Goal: Information Seeking & Learning: Learn about a topic

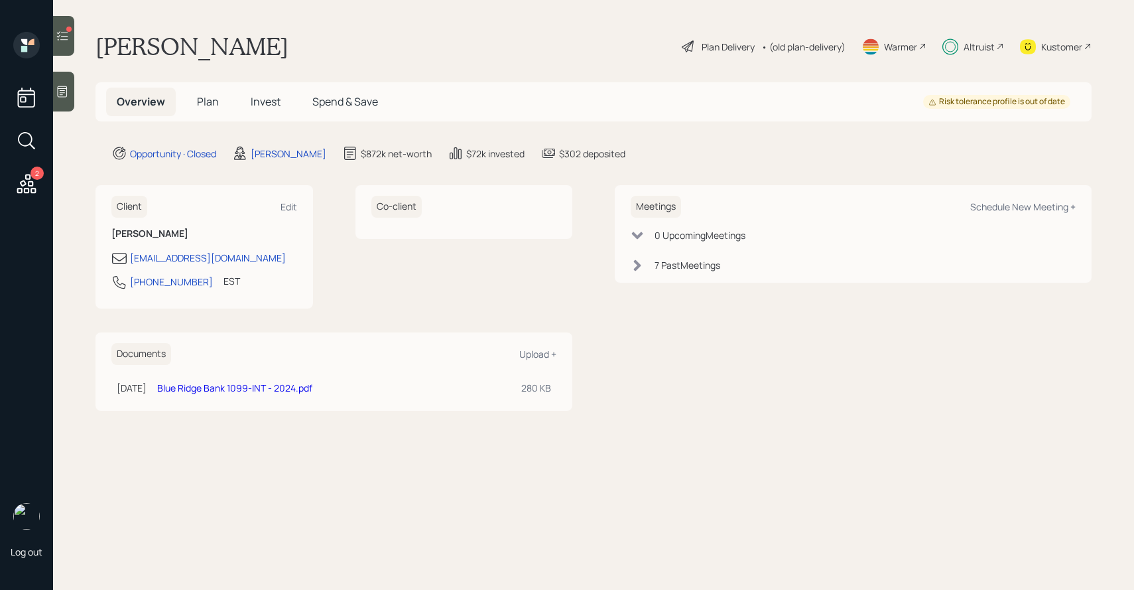
click at [796, 50] on div "• (old plan-delivery)" at bounding box center [804, 47] width 84 height 14
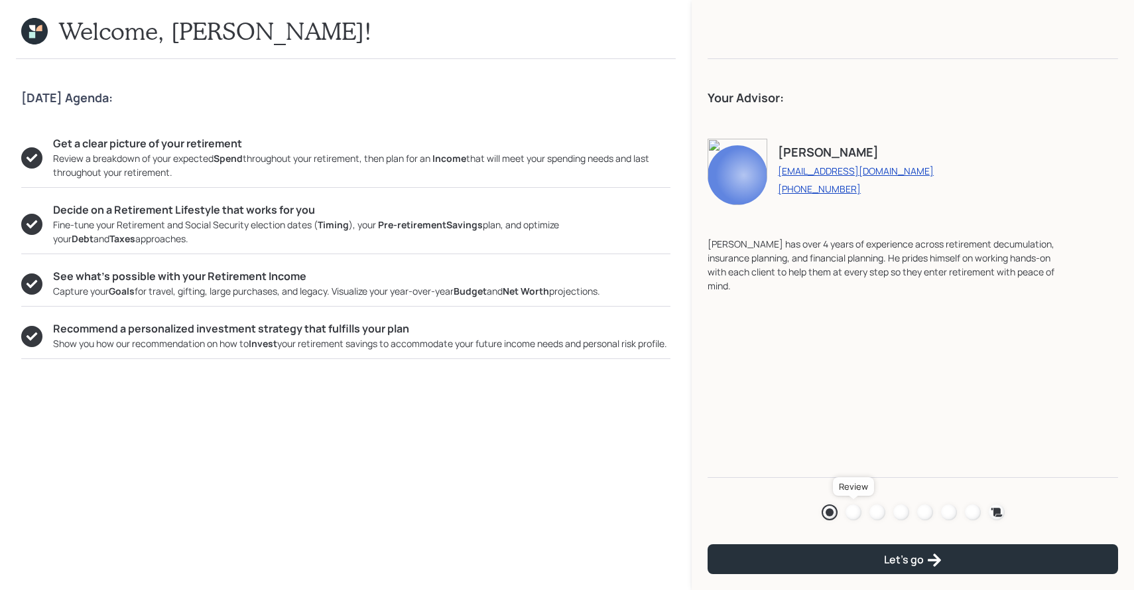
click at [848, 510] on div at bounding box center [854, 512] width 16 height 16
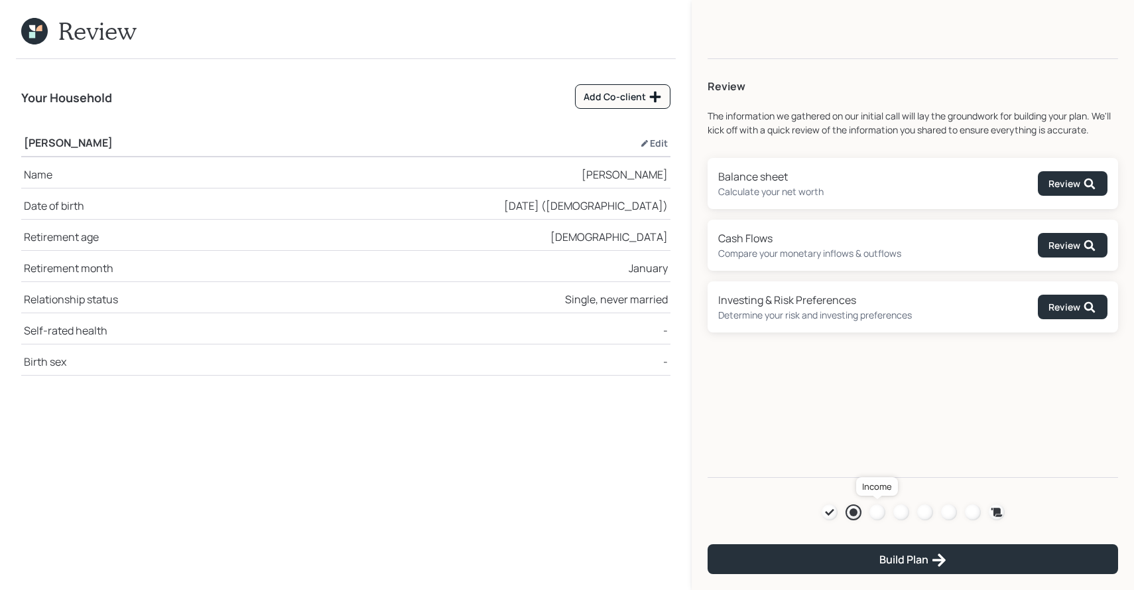
click at [877, 511] on div at bounding box center [878, 512] width 16 height 16
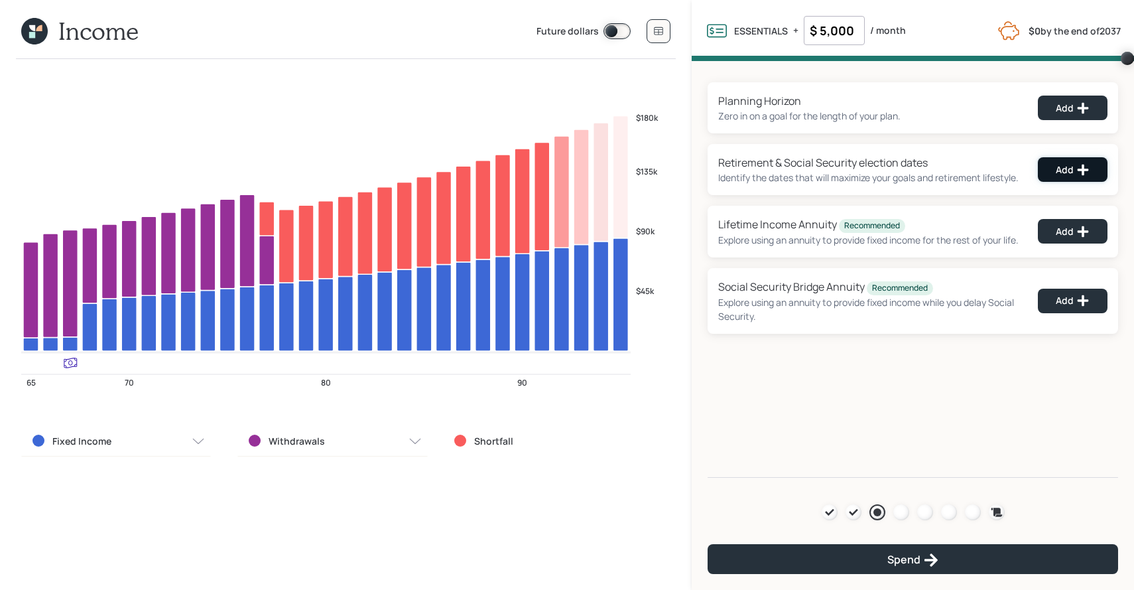
click at [1045, 165] on button "Add" at bounding box center [1073, 169] width 70 height 25
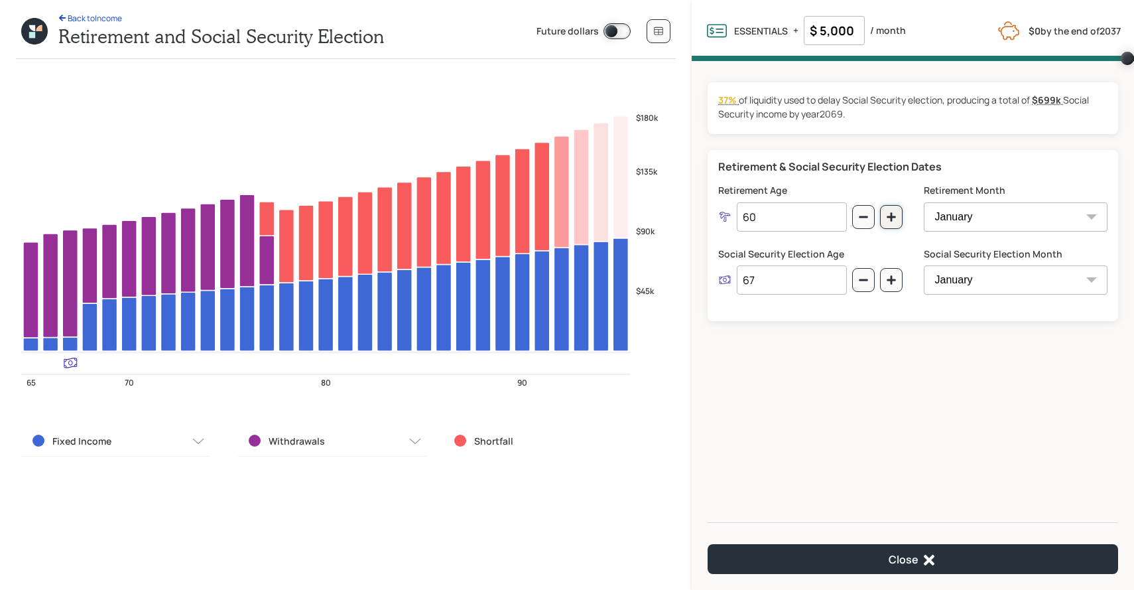
click at [897, 224] on button "button" at bounding box center [891, 217] width 23 height 24
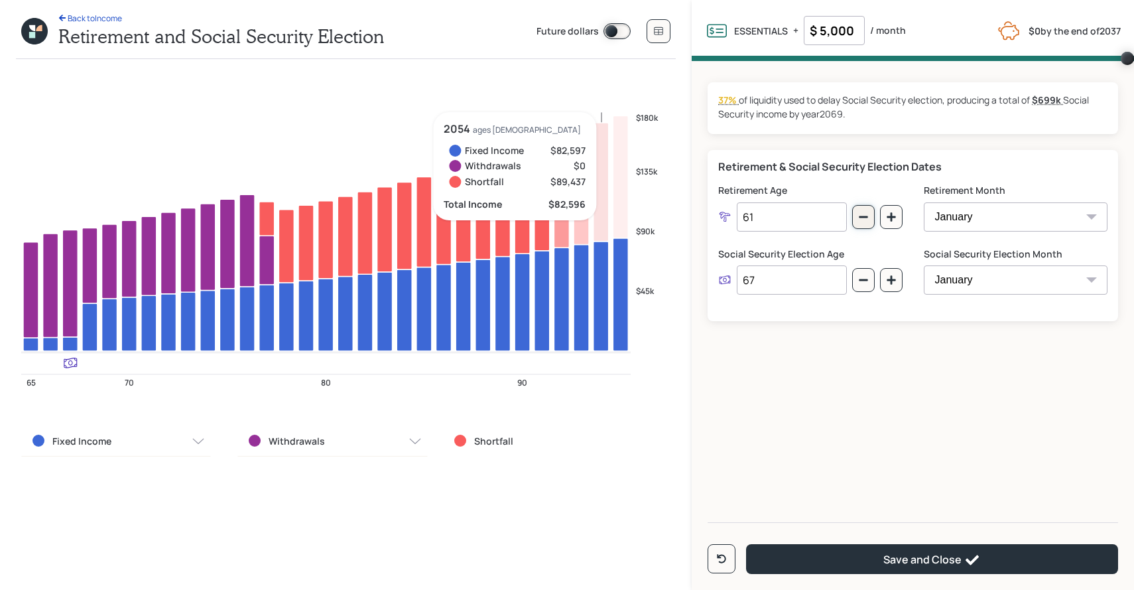
click at [858, 214] on icon "button" at bounding box center [863, 217] width 11 height 11
type input "60"
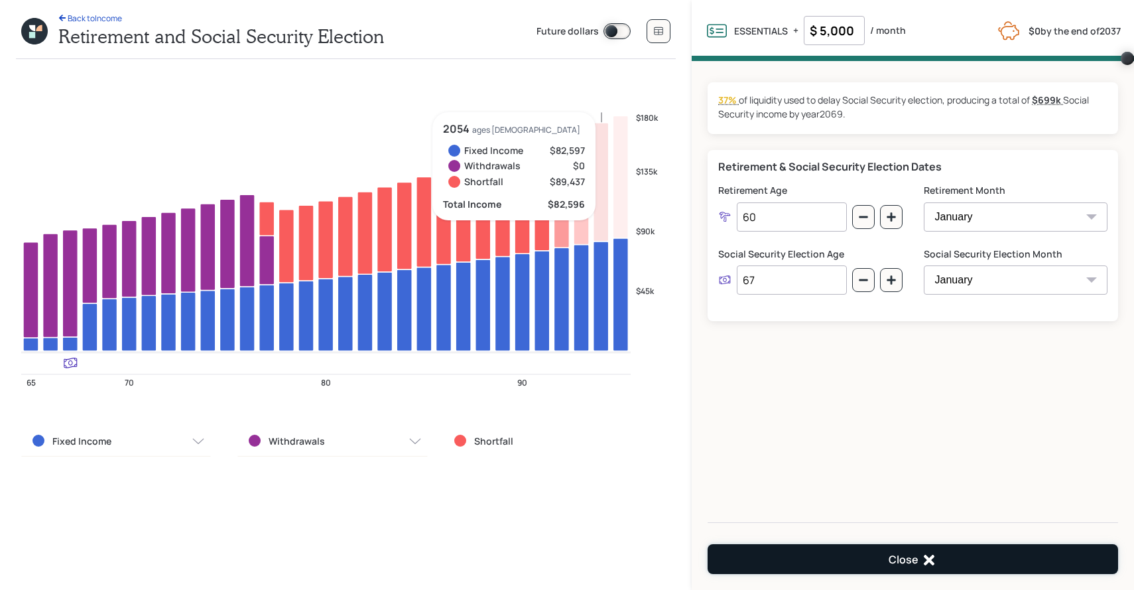
click at [792, 554] on button "Close" at bounding box center [913, 559] width 411 height 30
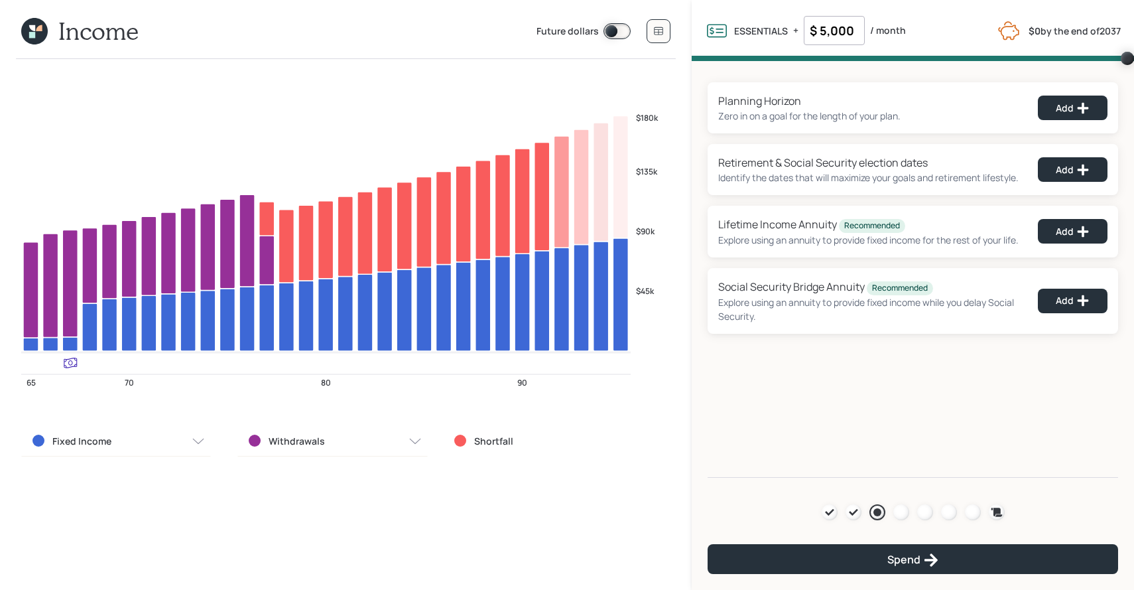
click at [36, 31] on icon at bounding box center [34, 31] width 27 height 27
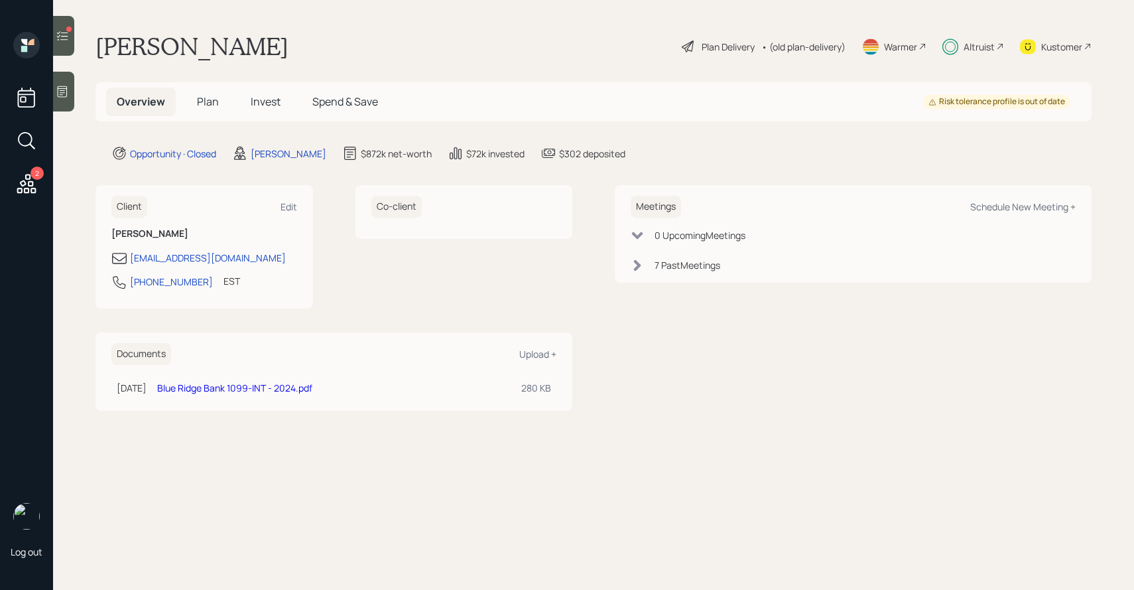
click at [216, 106] on span "Plan" at bounding box center [208, 101] width 22 height 15
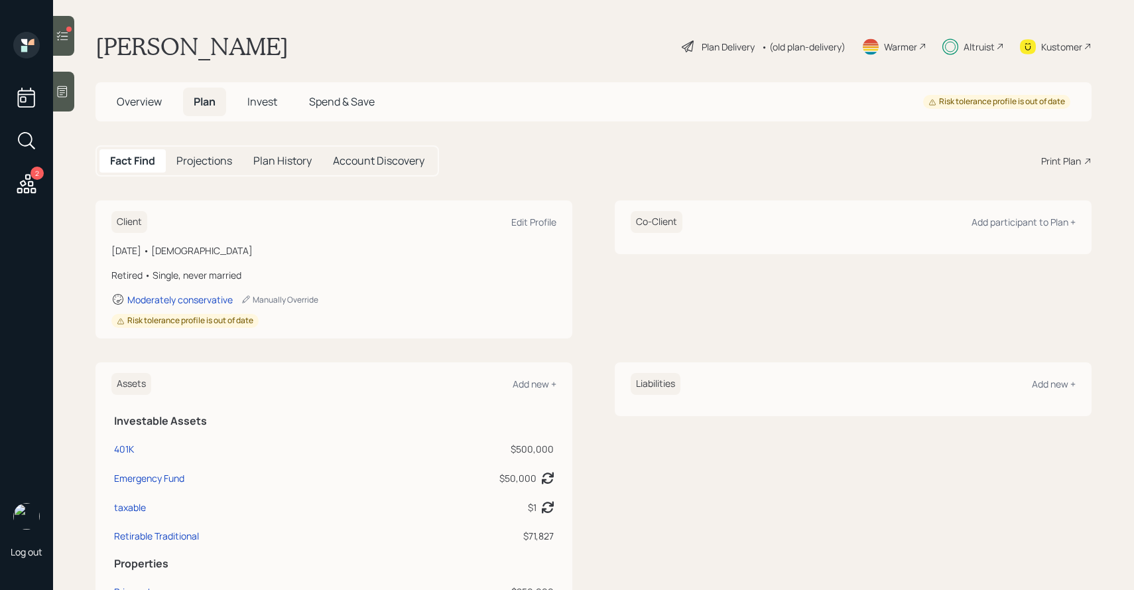
click at [224, 162] on h5 "Projections" at bounding box center [204, 161] width 56 height 13
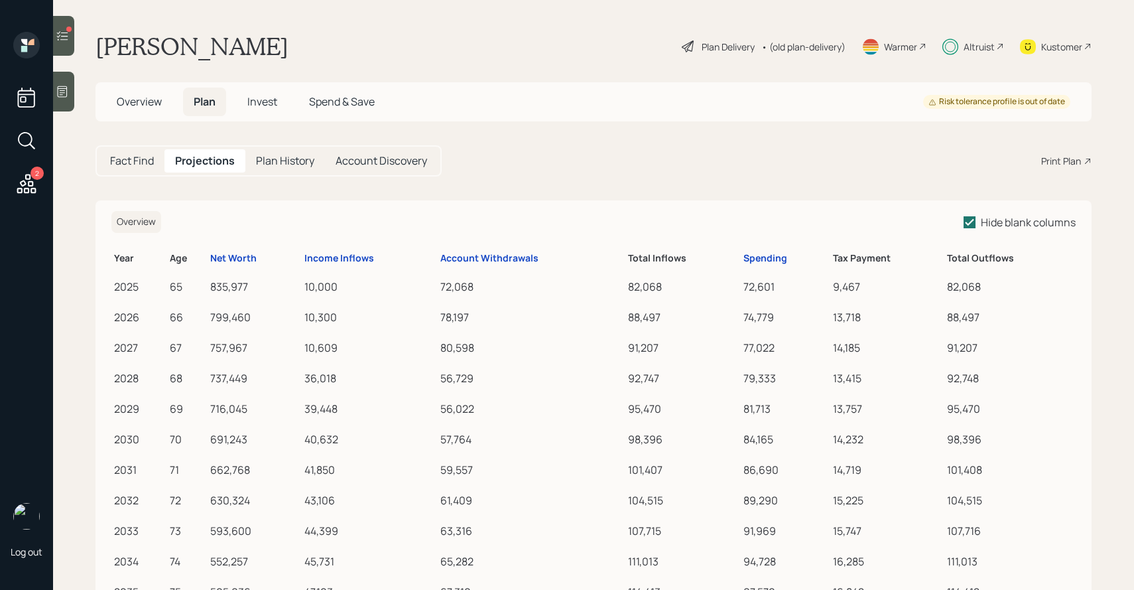
click at [452, 289] on div "72,068" at bounding box center [532, 287] width 182 height 16
click at [451, 284] on div "72,068" at bounding box center [532, 287] width 182 height 16
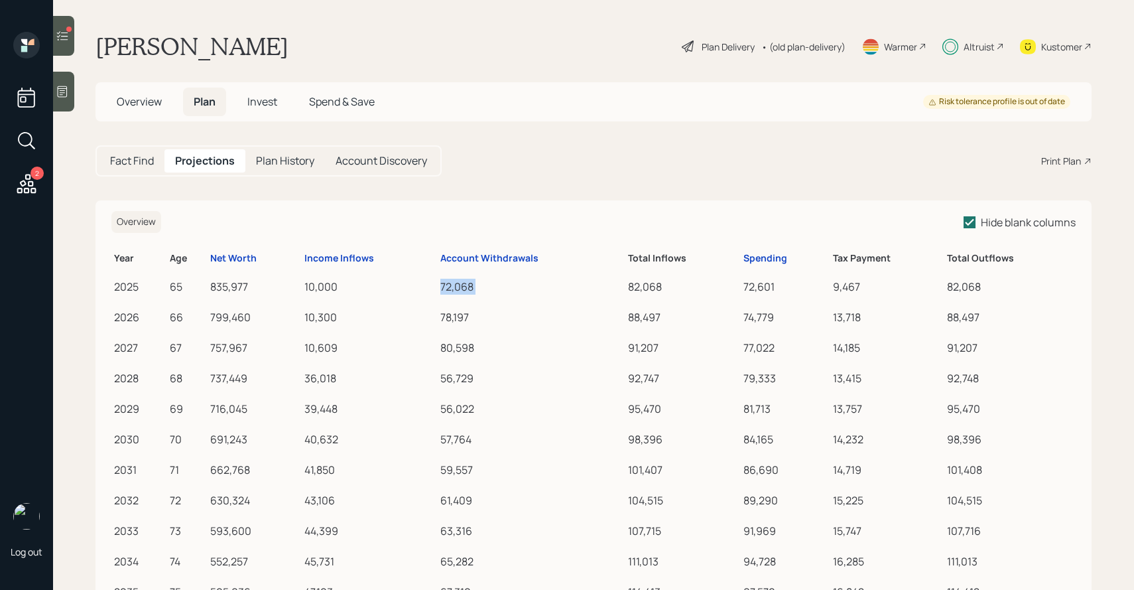
click at [451, 284] on div "72,068" at bounding box center [532, 287] width 182 height 16
click at [320, 286] on div "10,000" at bounding box center [370, 287] width 131 height 16
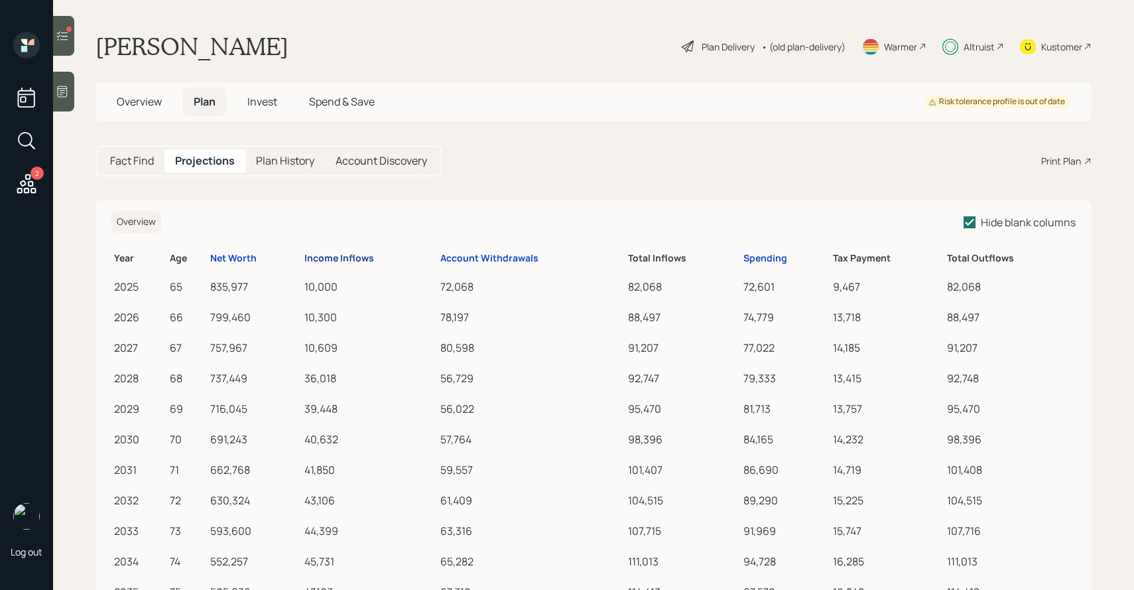
click at [332, 259] on div "Income Inflows" at bounding box center [340, 258] width 70 height 11
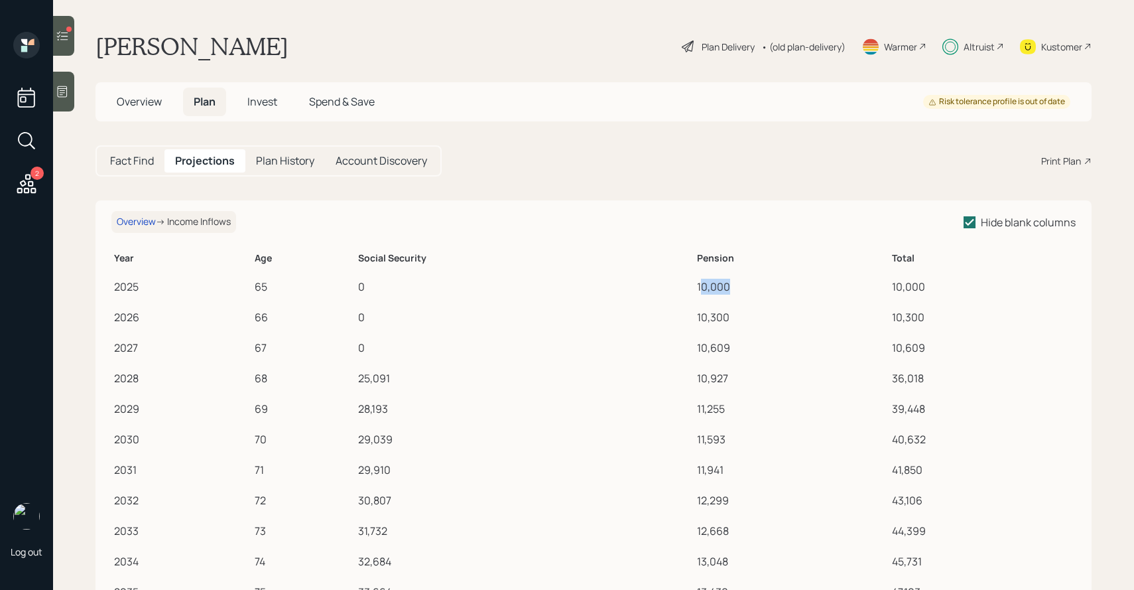
drag, startPoint x: 703, startPoint y: 286, endPoint x: 786, endPoint y: 286, distance: 83.6
click at [786, 286] on div "10,000" at bounding box center [792, 287] width 190 height 16
drag, startPoint x: 371, startPoint y: 283, endPoint x: 352, endPoint y: 283, distance: 18.6
click at [353, 283] on tr "2025 65 0 10,000 10,000" at bounding box center [593, 284] width 965 height 31
click at [144, 226] on div "Overview" at bounding box center [136, 221] width 39 height 11
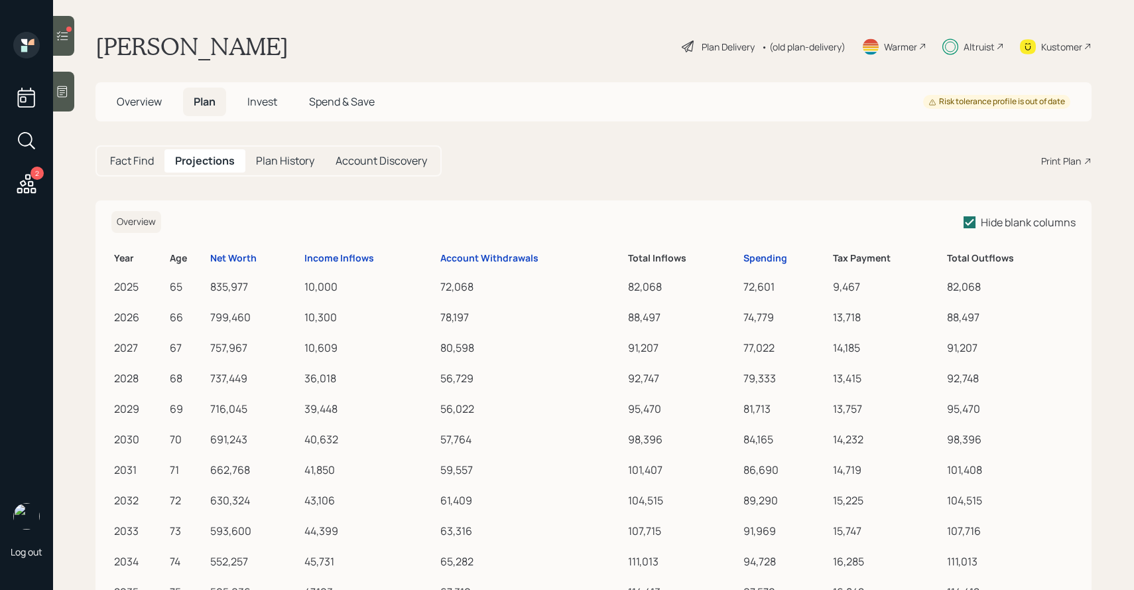
click at [327, 285] on div "10,000" at bounding box center [370, 287] width 131 height 16
click at [754, 283] on div "72,601" at bounding box center [786, 287] width 84 height 16
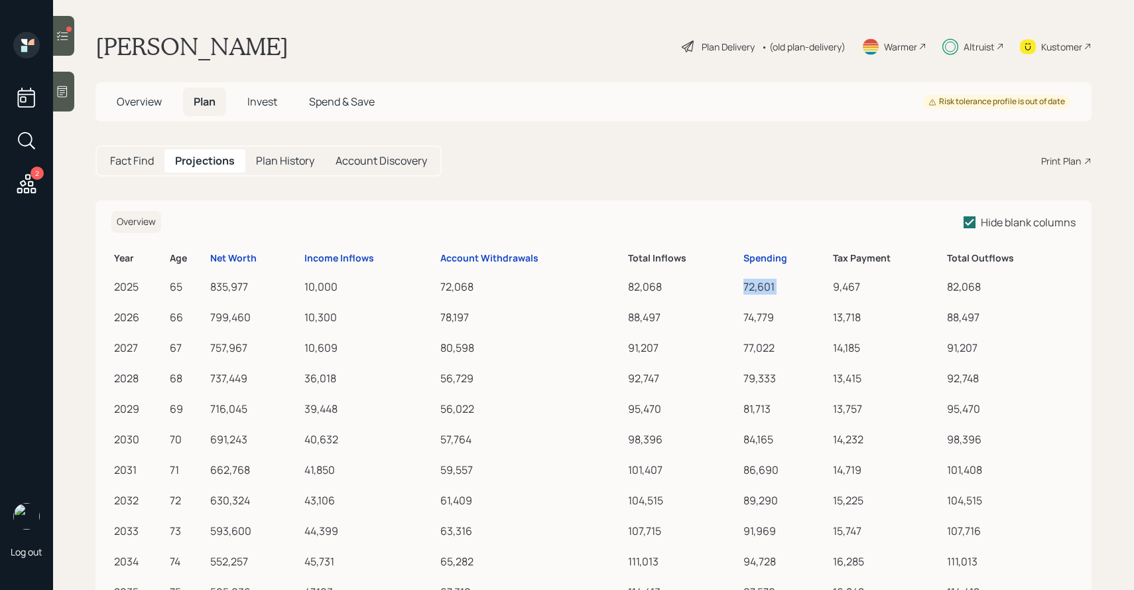
click at [754, 283] on div "72,601" at bounding box center [786, 287] width 84 height 16
click at [837, 287] on div "9,467" at bounding box center [887, 287] width 109 height 16
click at [956, 287] on div "82,068" at bounding box center [1010, 287] width 126 height 16
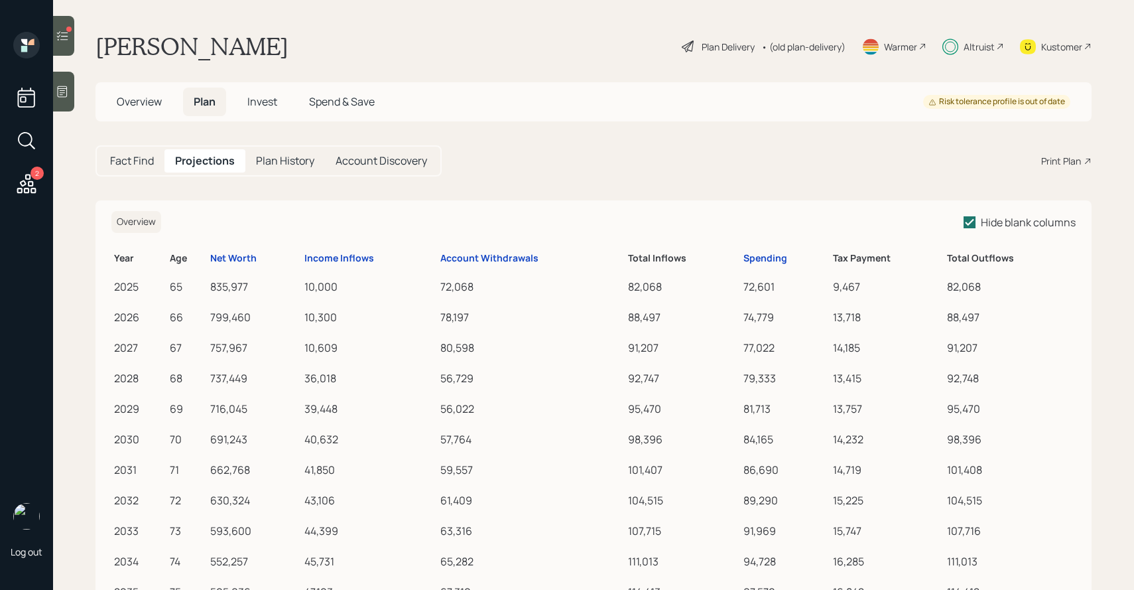
click at [754, 287] on div "72,601" at bounding box center [786, 287] width 84 height 16
click at [762, 255] on div "Spending" at bounding box center [766, 258] width 44 height 11
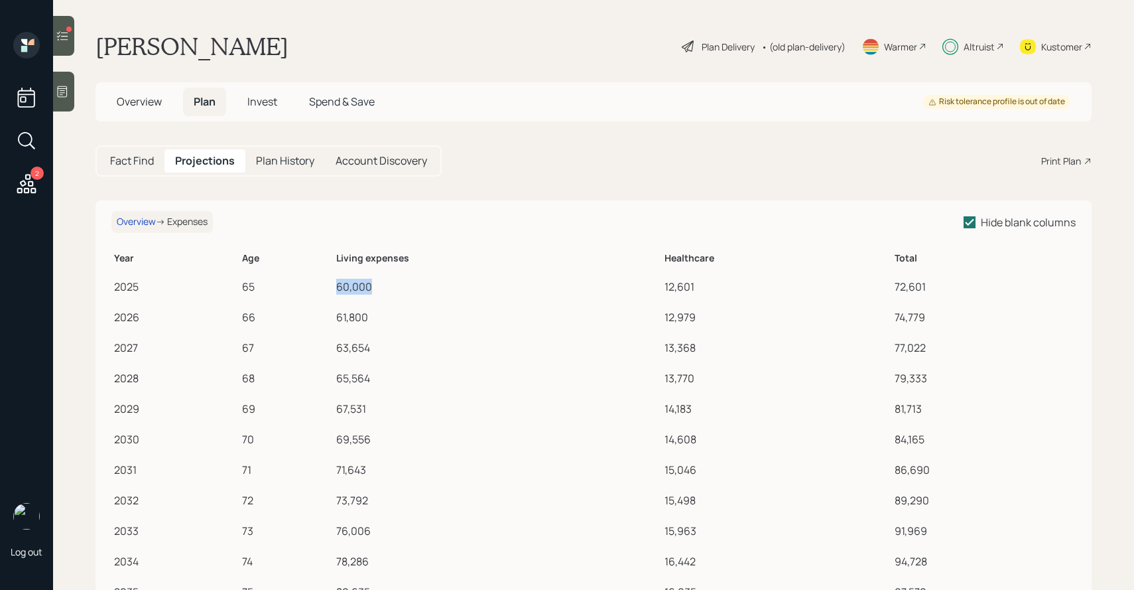
drag, startPoint x: 342, startPoint y: 287, endPoint x: 403, endPoint y: 287, distance: 61.7
click at [403, 287] on div "60,000" at bounding box center [497, 287] width 322 height 16
drag, startPoint x: 663, startPoint y: 288, endPoint x: 712, endPoint y: 288, distance: 49.1
click at [713, 288] on td "12,601" at bounding box center [777, 284] width 231 height 31
click at [156, 161] on div "Fact Find" at bounding box center [132, 160] width 65 height 23
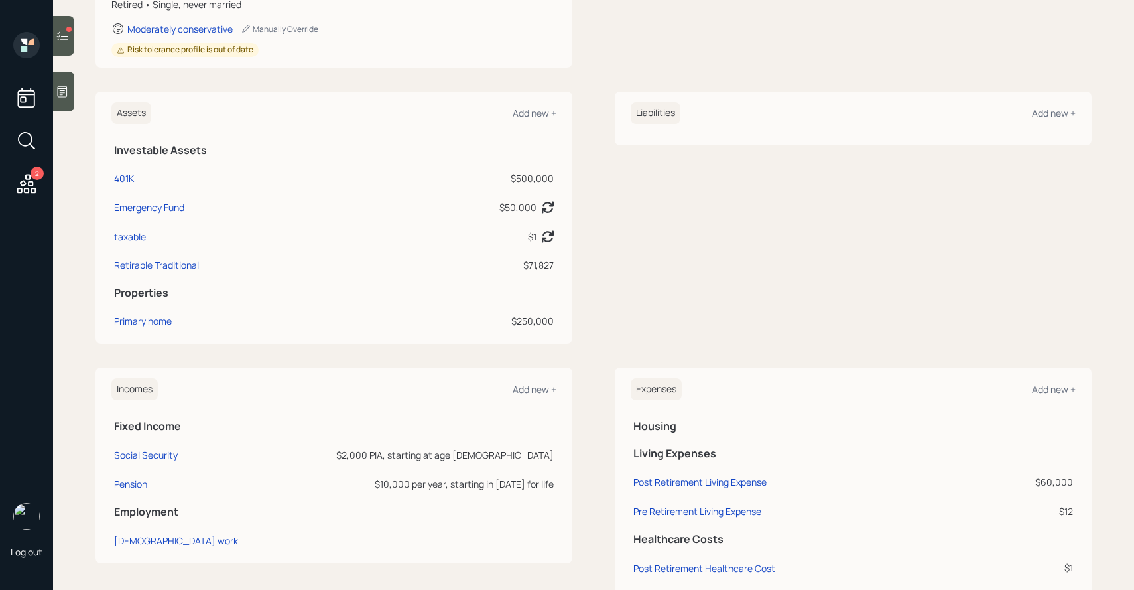
scroll to position [332, 0]
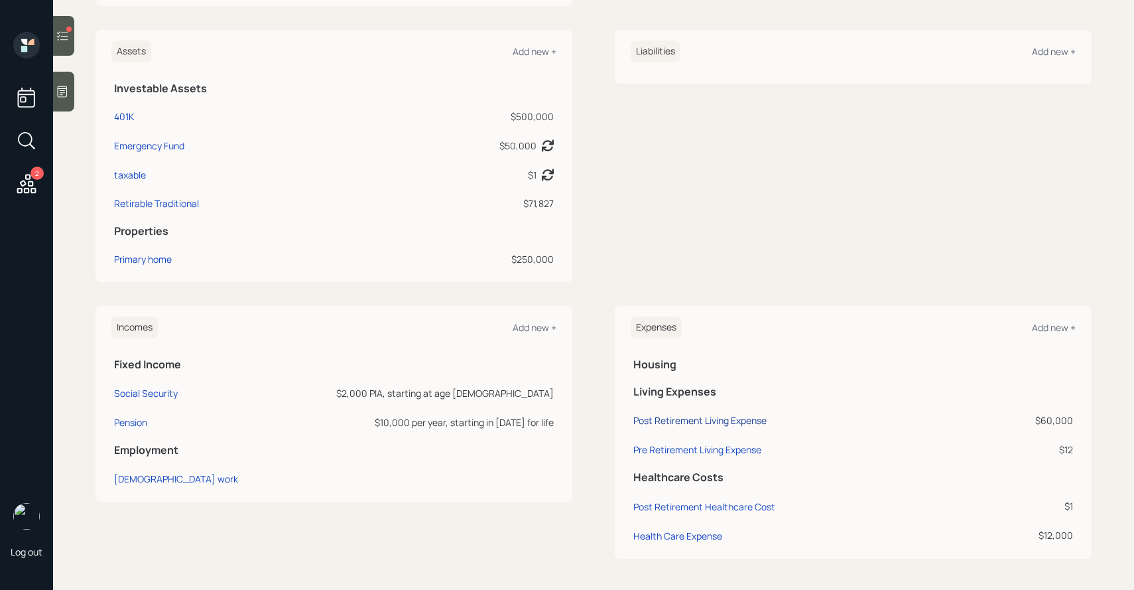
click at [739, 423] on div "Post Retirement Living Expense" at bounding box center [700, 420] width 133 height 13
click at [677, 537] on div "Health Care Expense" at bounding box center [678, 535] width 89 height 13
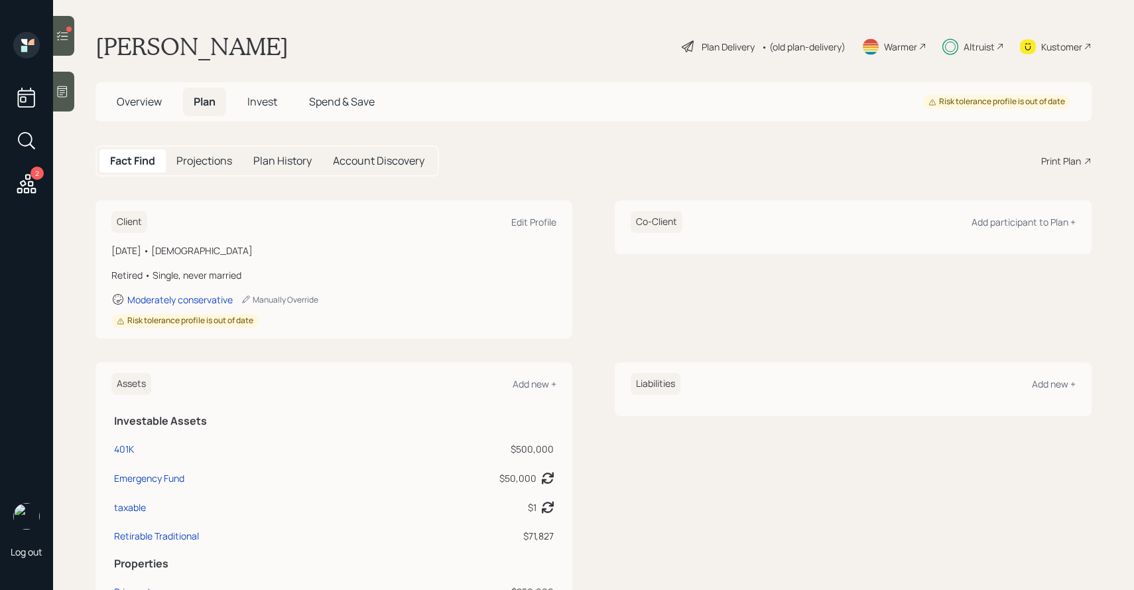
click at [210, 166] on h5 "Projections" at bounding box center [204, 161] width 56 height 13
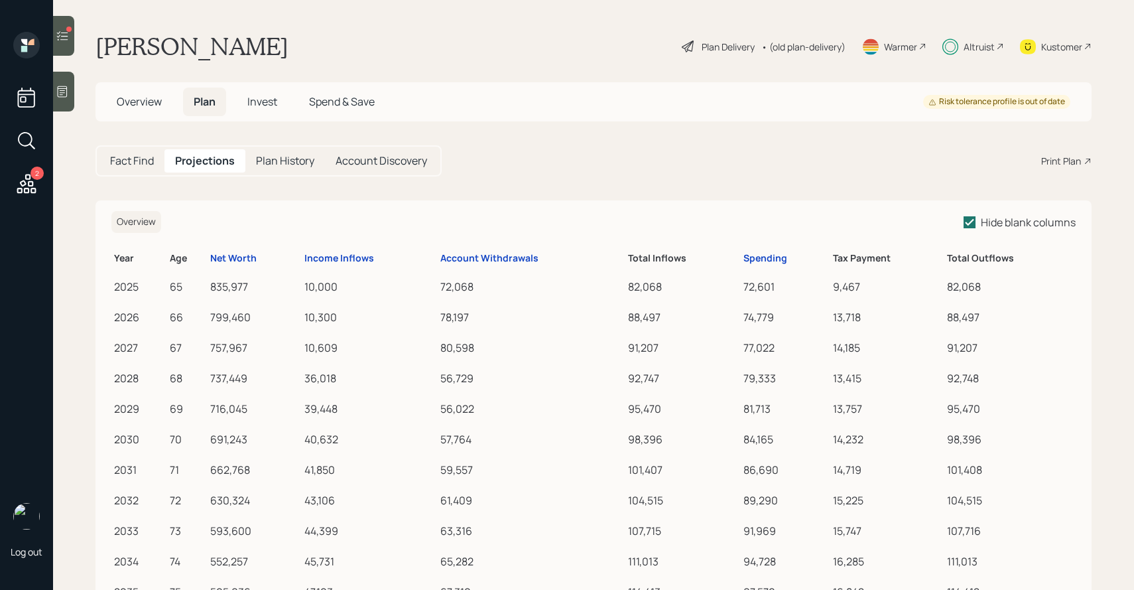
click at [628, 261] on h6 "Total Inflows" at bounding box center [683, 258] width 110 height 11
drag, startPoint x: 746, startPoint y: 285, endPoint x: 792, endPoint y: 285, distance: 45.8
click at [792, 285] on div "72,601" at bounding box center [786, 287] width 84 height 16
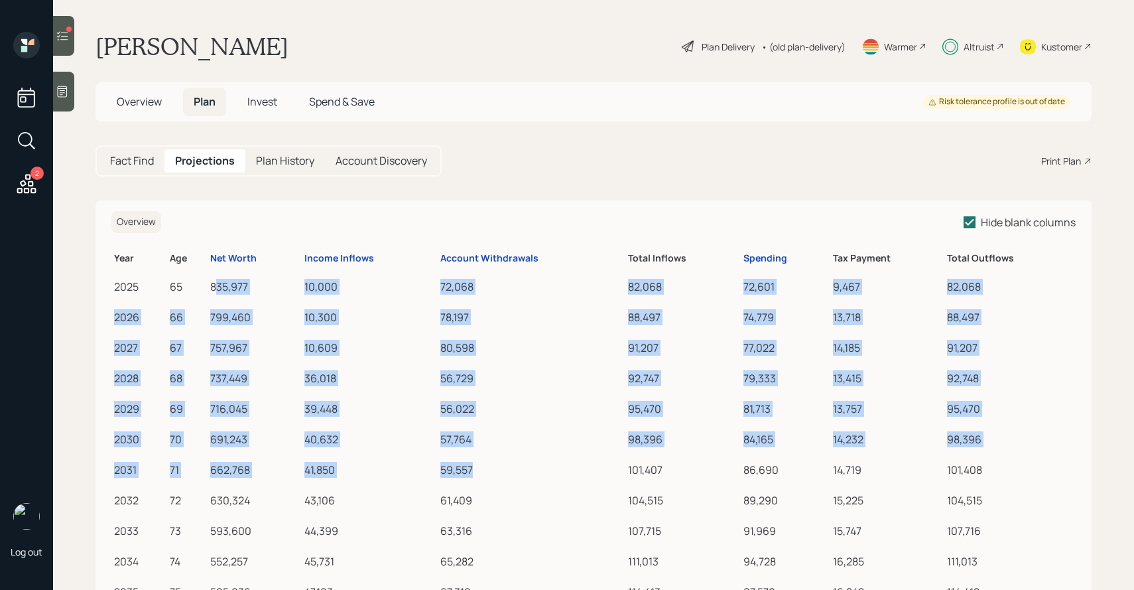
drag, startPoint x: 221, startPoint y: 279, endPoint x: 626, endPoint y: 482, distance: 453.0
click at [580, 446] on div "57,764" at bounding box center [532, 439] width 182 height 16
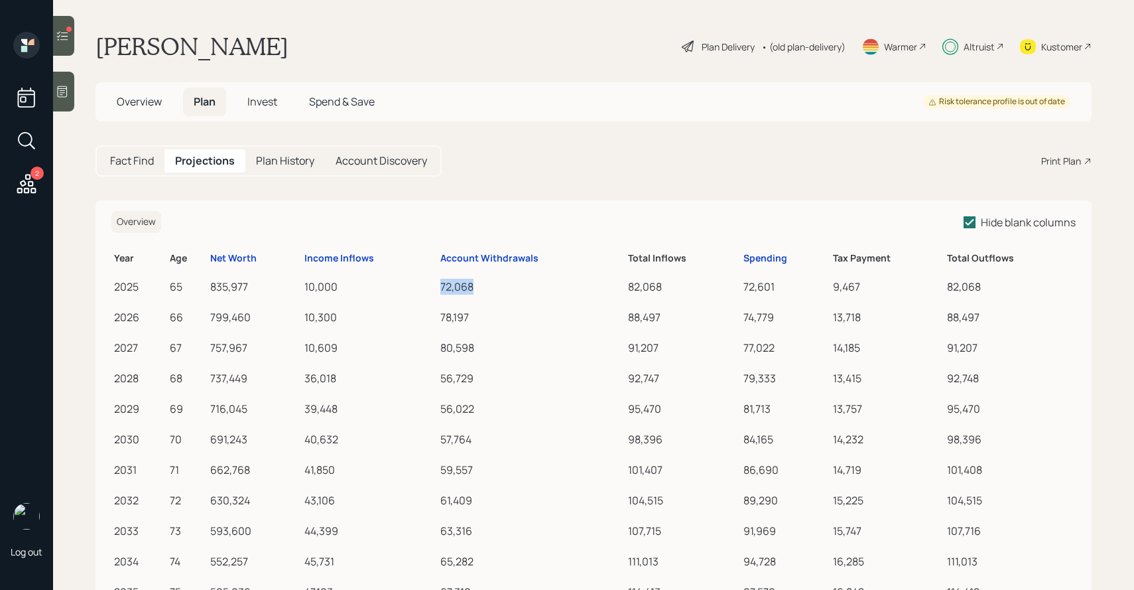
drag, startPoint x: 439, startPoint y: 280, endPoint x: 522, endPoint y: 287, distance: 83.2
click at [523, 287] on td "72,068" at bounding box center [532, 284] width 188 height 31
click at [789, 43] on div "• (old plan-delivery)" at bounding box center [804, 47] width 84 height 14
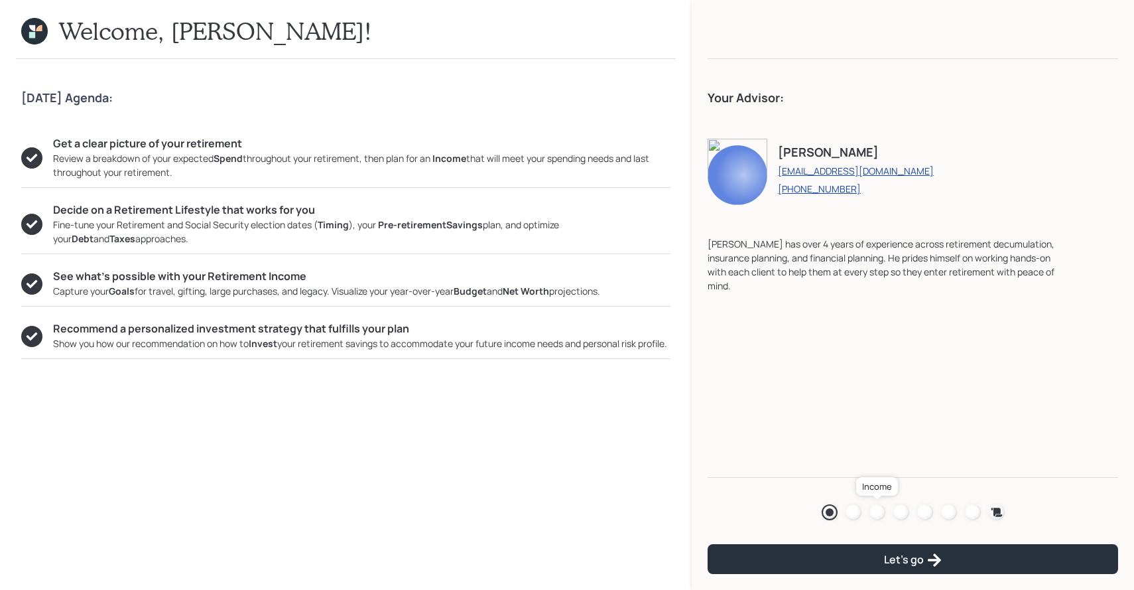
click at [876, 517] on div at bounding box center [878, 512] width 16 height 16
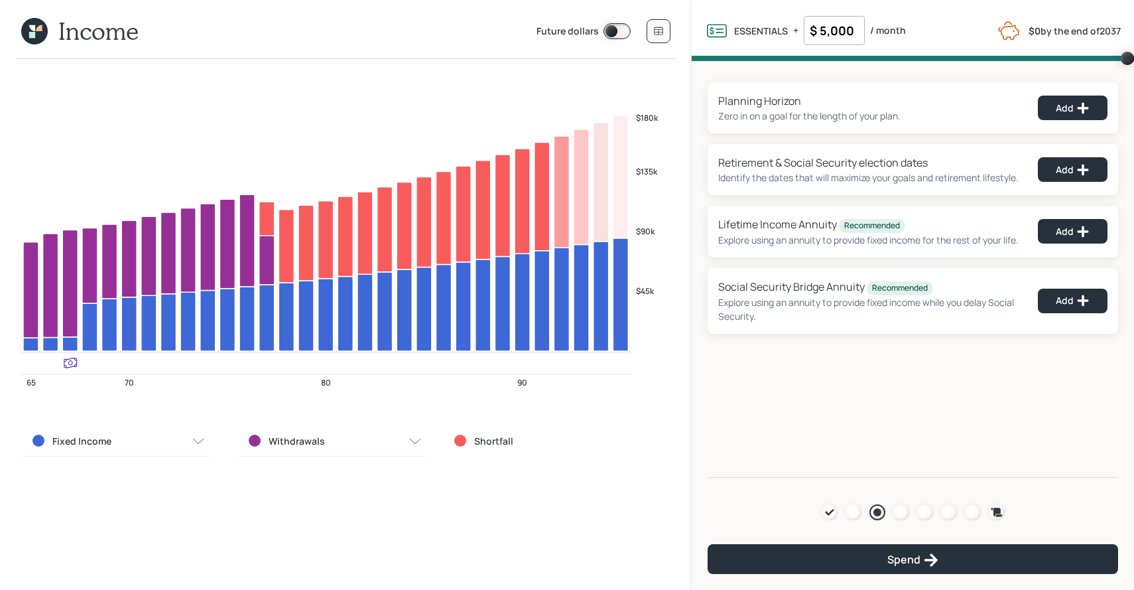
click at [33, 34] on icon at bounding box center [32, 35] width 6 height 6
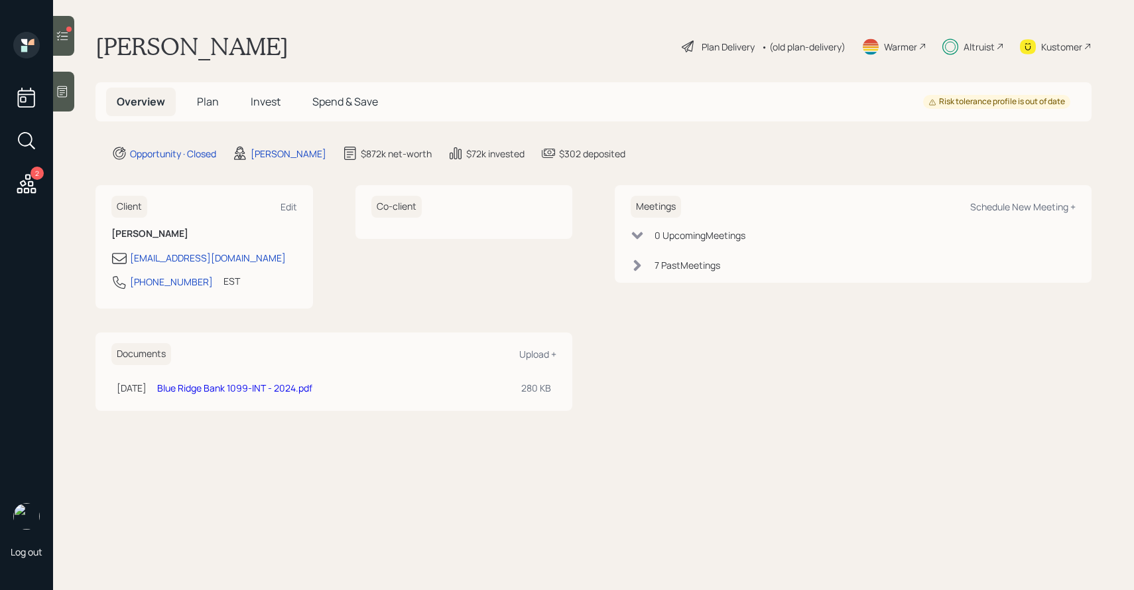
click at [206, 105] on span "Plan" at bounding box center [208, 101] width 22 height 15
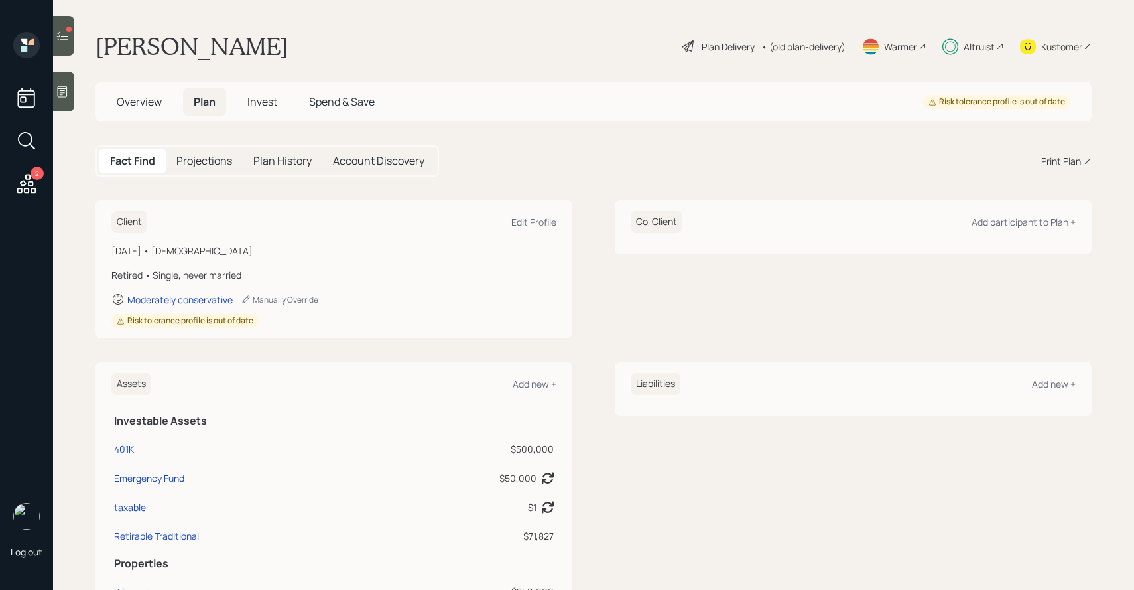
click at [197, 159] on h5 "Projections" at bounding box center [204, 161] width 56 height 13
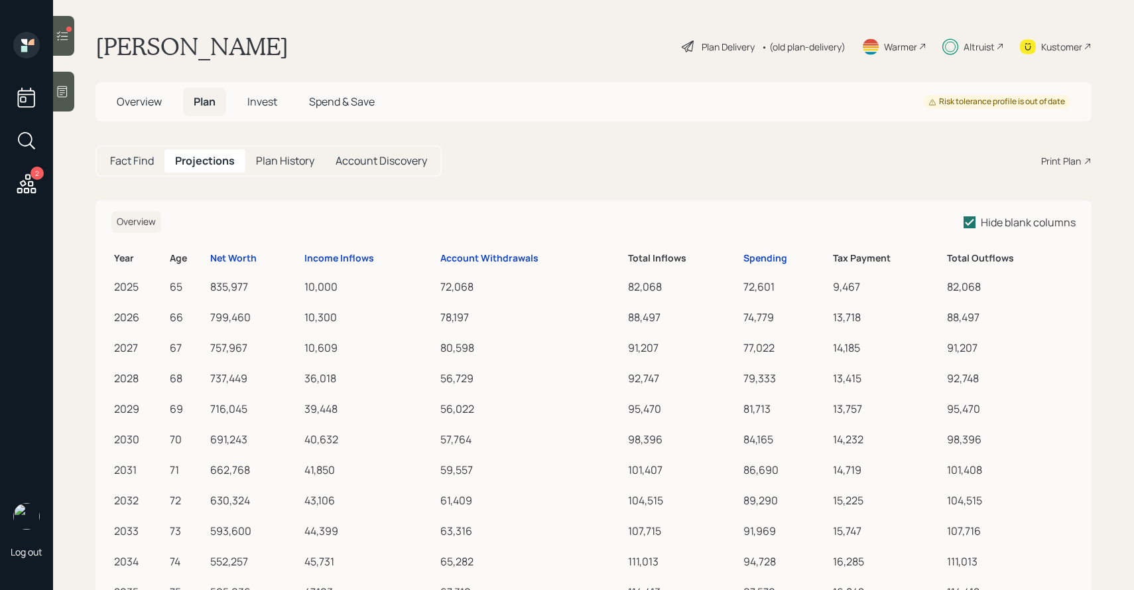
click at [799, 46] on div "• (old plan-delivery)" at bounding box center [804, 47] width 84 height 14
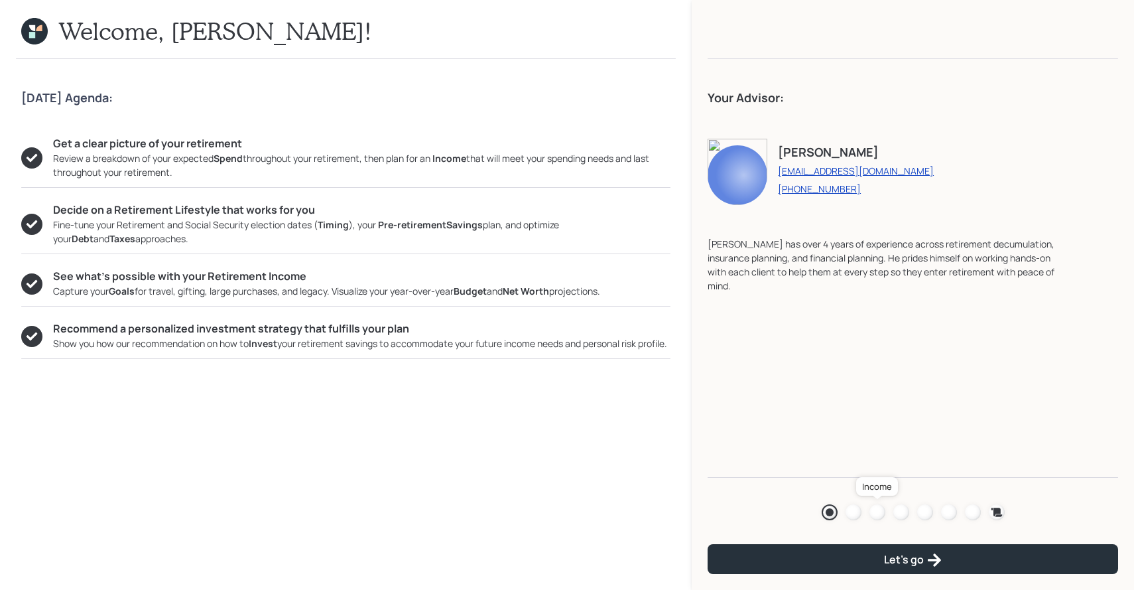
click at [874, 508] on div at bounding box center [878, 512] width 16 height 16
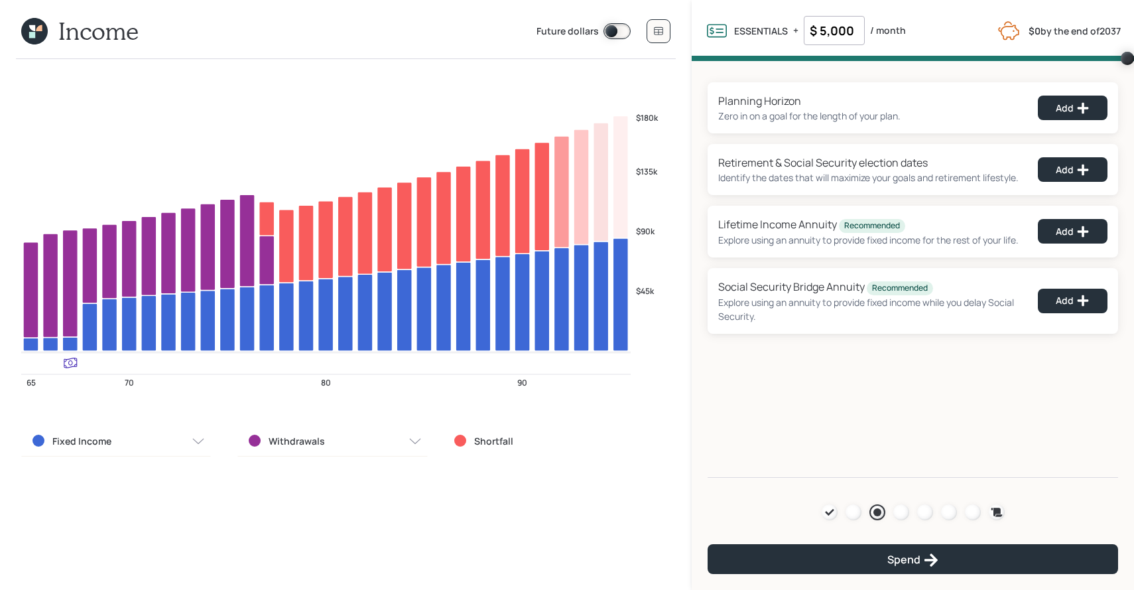
click at [34, 28] on icon at bounding box center [32, 28] width 6 height 6
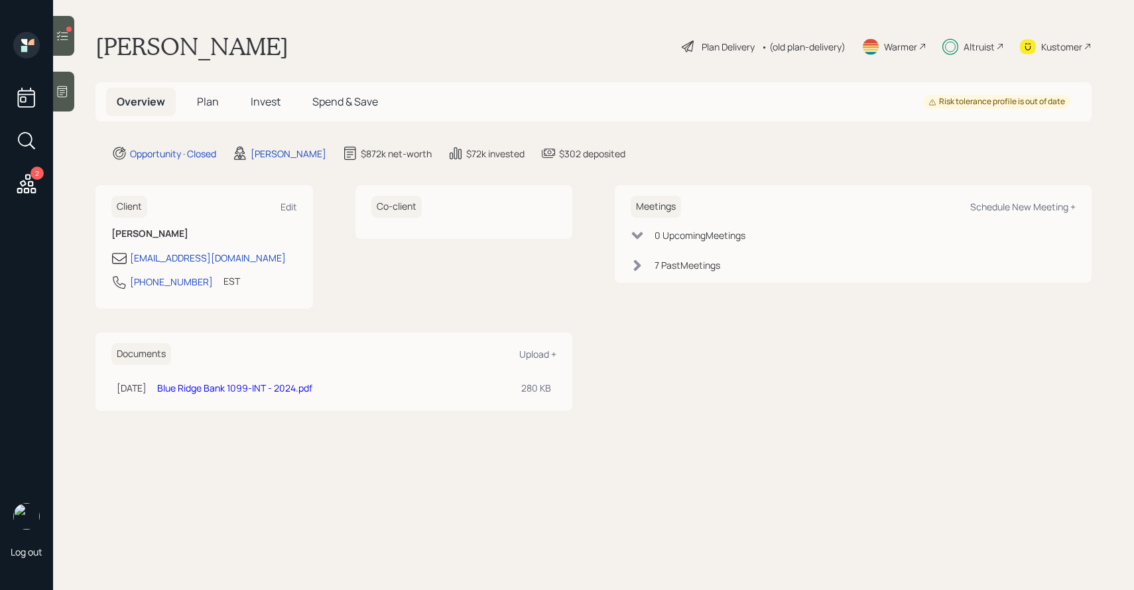
click at [212, 102] on span "Plan" at bounding box center [208, 101] width 22 height 15
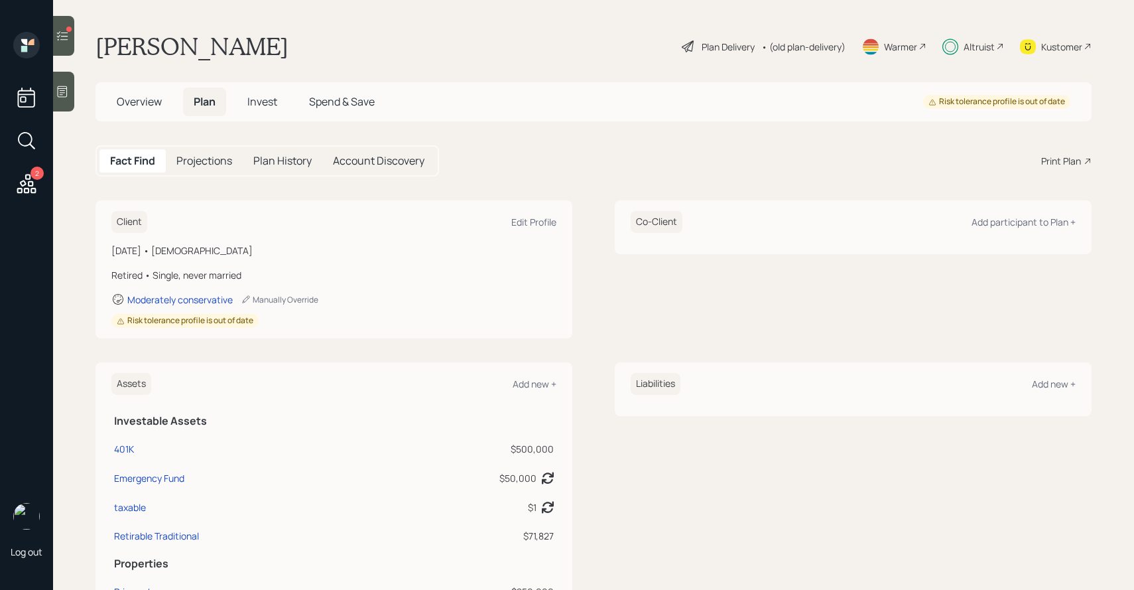
click at [204, 159] on h5 "Projections" at bounding box center [204, 161] width 56 height 13
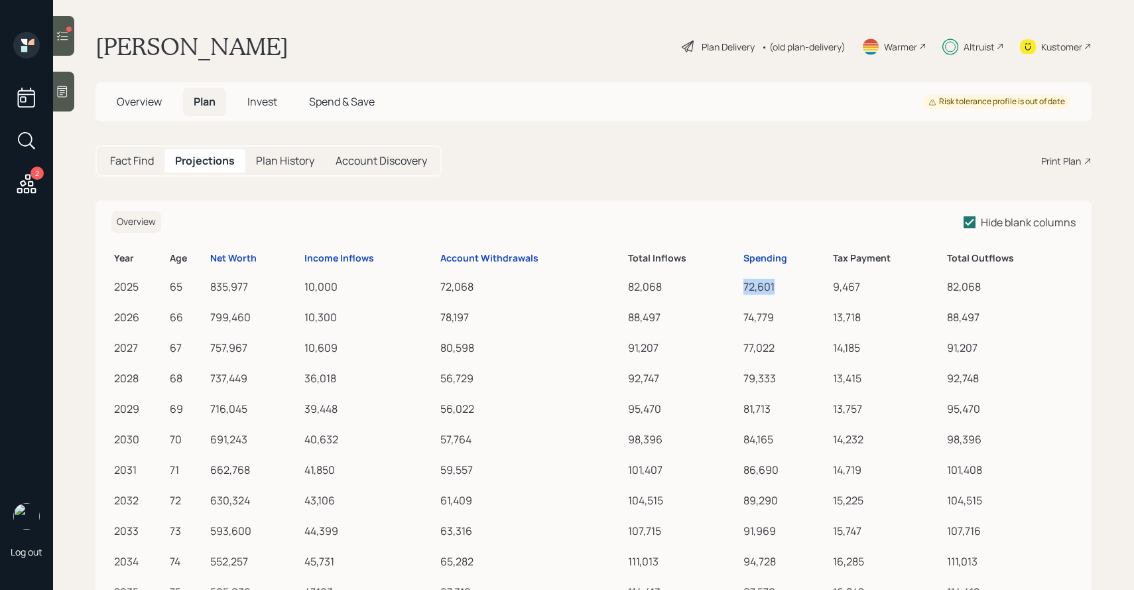
drag, startPoint x: 744, startPoint y: 288, endPoint x: 779, endPoint y: 287, distance: 35.2
click at [779, 288] on div "72,601" at bounding box center [786, 287] width 84 height 16
drag, startPoint x: 836, startPoint y: 285, endPoint x: 885, endPoint y: 285, distance: 49.1
click at [885, 285] on div "9,467" at bounding box center [887, 287] width 109 height 16
drag, startPoint x: 944, startPoint y: 285, endPoint x: 1006, endPoint y: 286, distance: 62.4
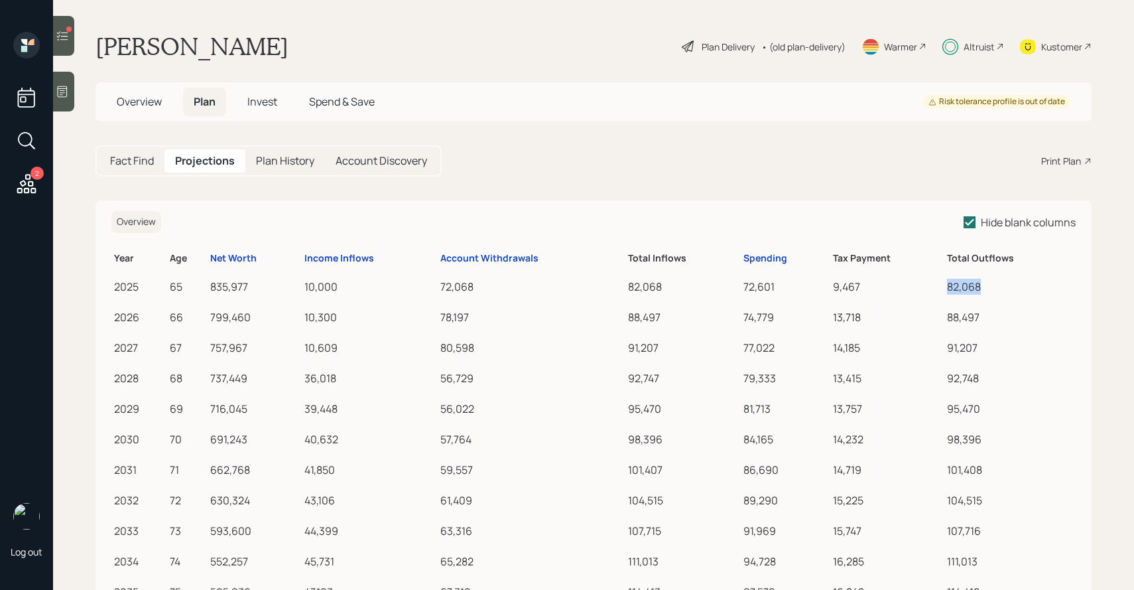
click at [1006, 286] on tr "2025 65 835,977 10,000 72,068 82,068 72,601 9,467 82,068" at bounding box center [593, 284] width 965 height 31
click at [958, 288] on div "82,068" at bounding box center [1010, 287] width 126 height 16
drag, startPoint x: 336, startPoint y: 284, endPoint x: 269, endPoint y: 284, distance: 66.3
click at [269, 284] on tr "2025 65 835,977 10,000 72,068 82,068 72,601 9,467 82,068" at bounding box center [593, 284] width 965 height 31
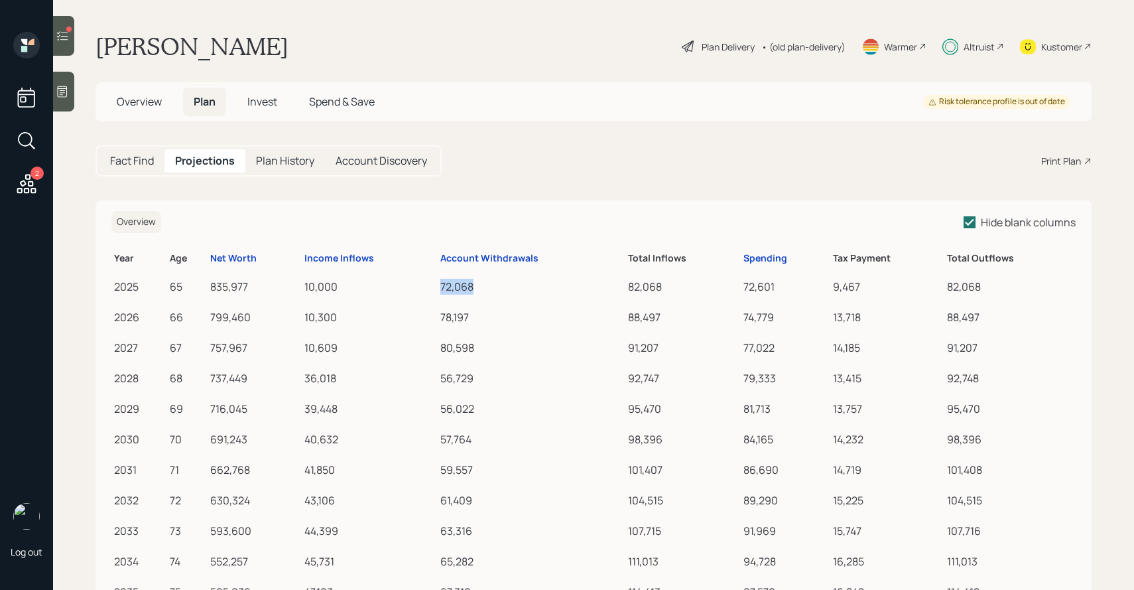
drag, startPoint x: 442, startPoint y: 289, endPoint x: 500, endPoint y: 289, distance: 57.7
click at [500, 289] on div "72,068" at bounding box center [532, 287] width 182 height 16
drag, startPoint x: 216, startPoint y: 285, endPoint x: 246, endPoint y: 320, distance: 46.1
click at [246, 320] on div "799,460" at bounding box center [254, 317] width 89 height 16
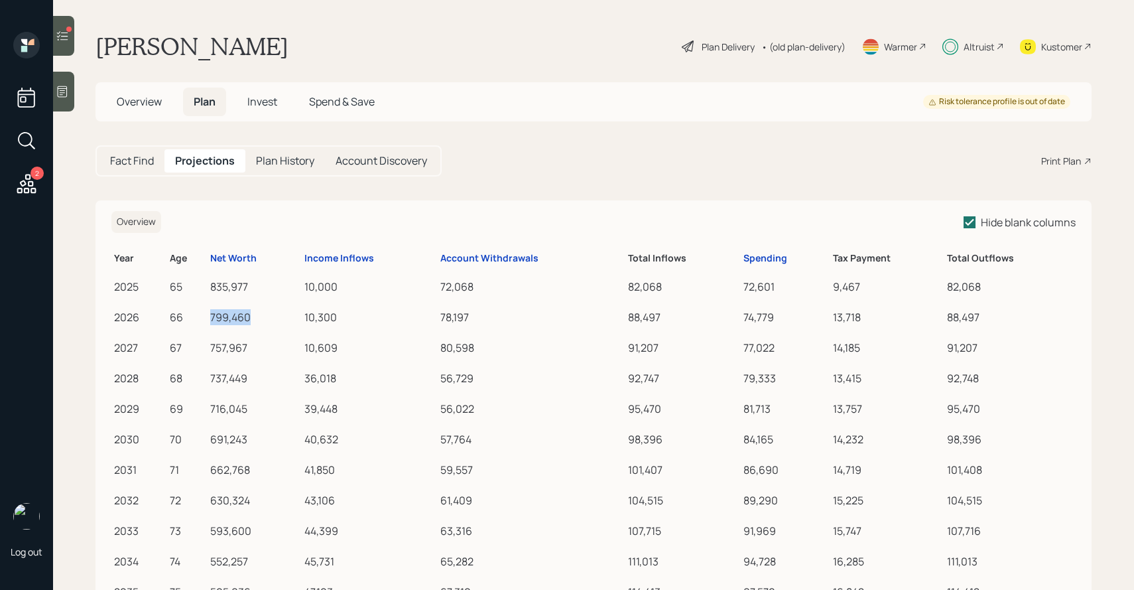
click at [246, 320] on div "799,460" at bounding box center [254, 317] width 89 height 16
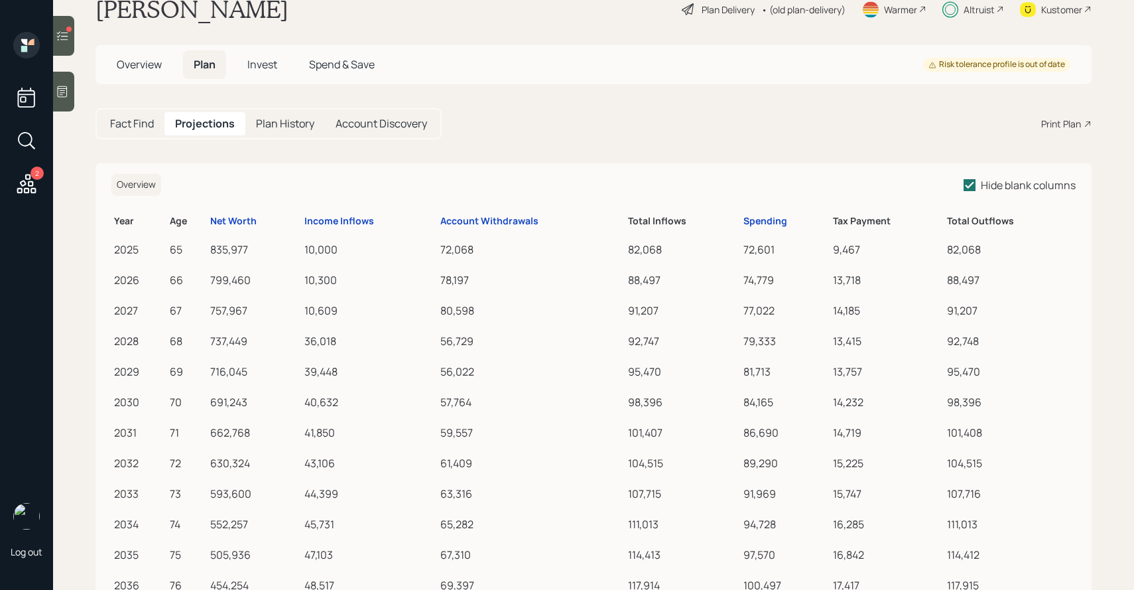
click at [224, 249] on div "835,977" at bounding box center [254, 249] width 89 height 16
click at [448, 245] on div "72,068" at bounding box center [532, 249] width 182 height 16
click at [452, 251] on div "72,068" at bounding box center [532, 249] width 182 height 16
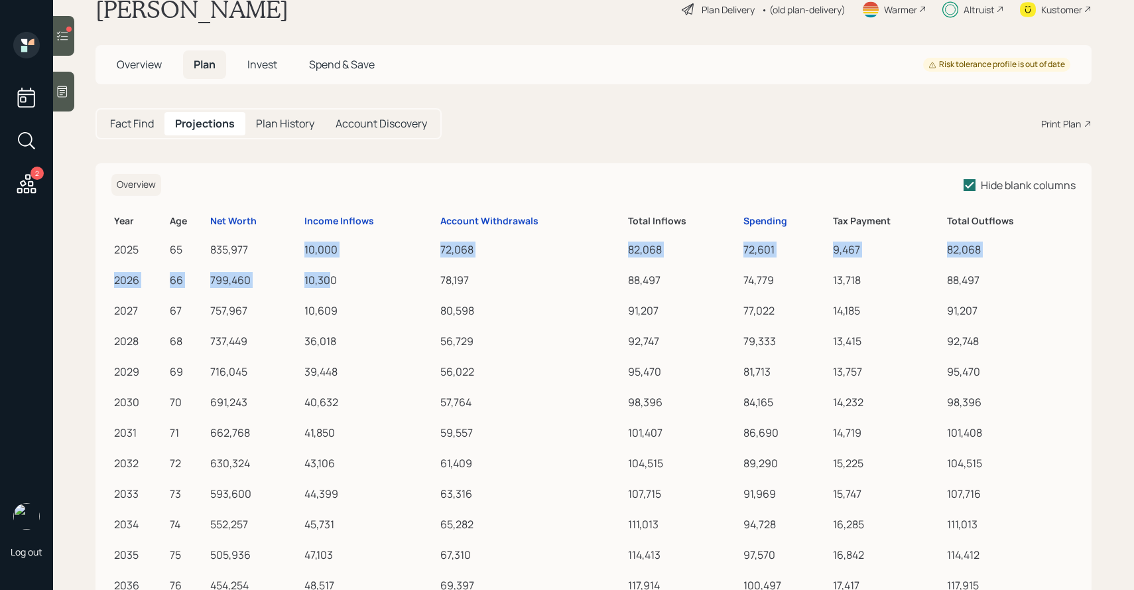
drag, startPoint x: 308, startPoint y: 249, endPoint x: 334, endPoint y: 285, distance: 44.2
click at [334, 285] on div "10,300" at bounding box center [370, 280] width 131 height 16
drag, startPoint x: 334, startPoint y: 285, endPoint x: 330, endPoint y: 247, distance: 38.0
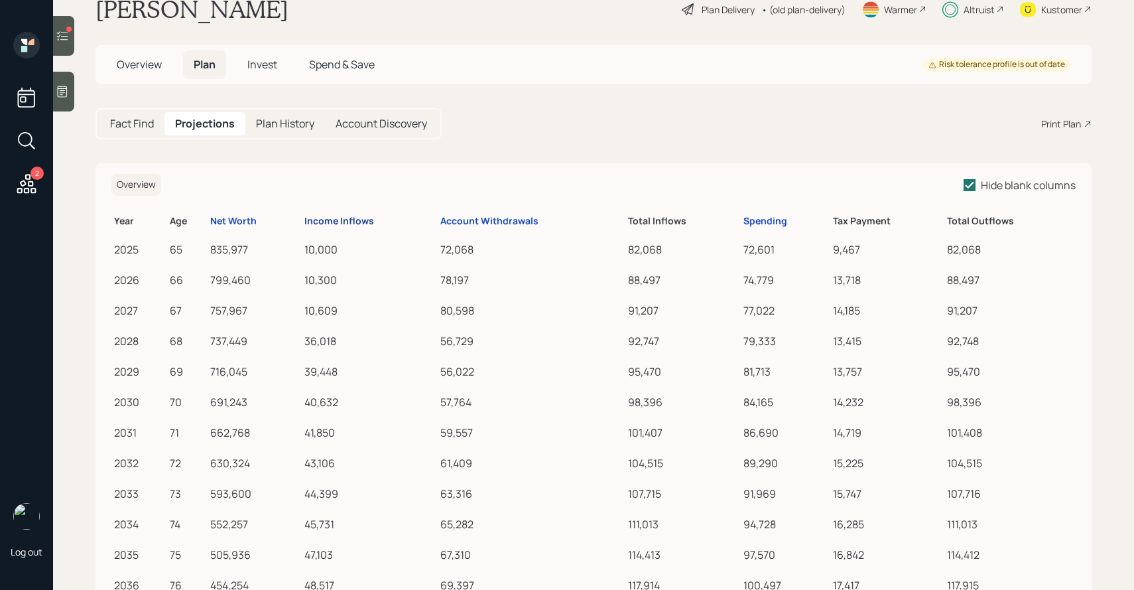
click at [329, 222] on div "Income Inflows" at bounding box center [340, 221] width 70 height 11
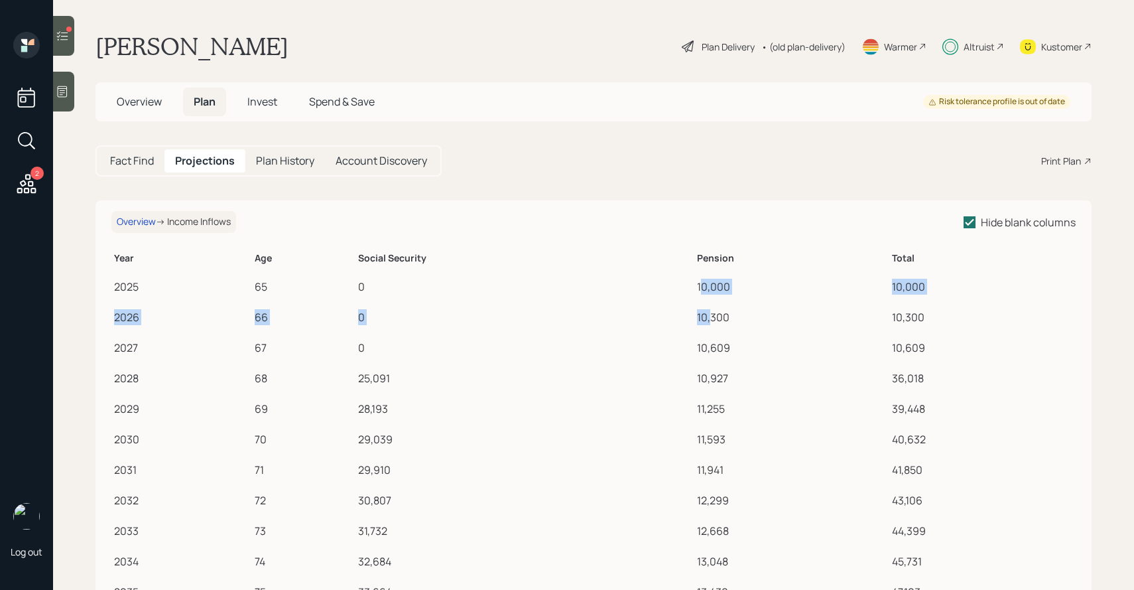
drag, startPoint x: 707, startPoint y: 286, endPoint x: 711, endPoint y: 316, distance: 30.9
click at [711, 316] on div "10,300" at bounding box center [792, 317] width 190 height 16
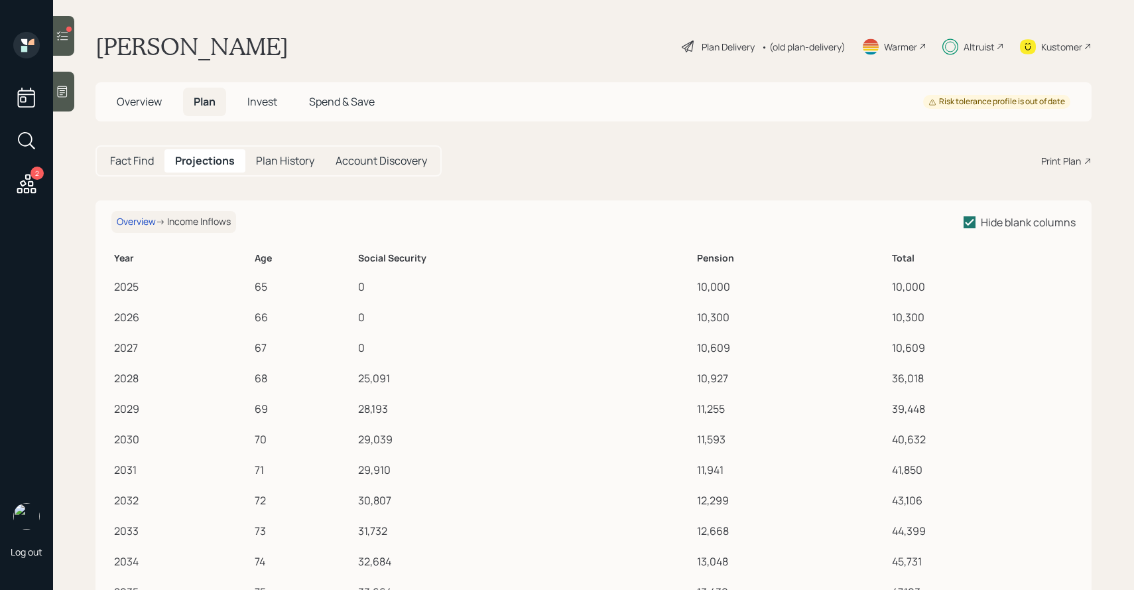
click at [713, 285] on div "10,000" at bounding box center [792, 287] width 190 height 16
click at [144, 165] on h5 "Fact Find" at bounding box center [132, 161] width 44 height 13
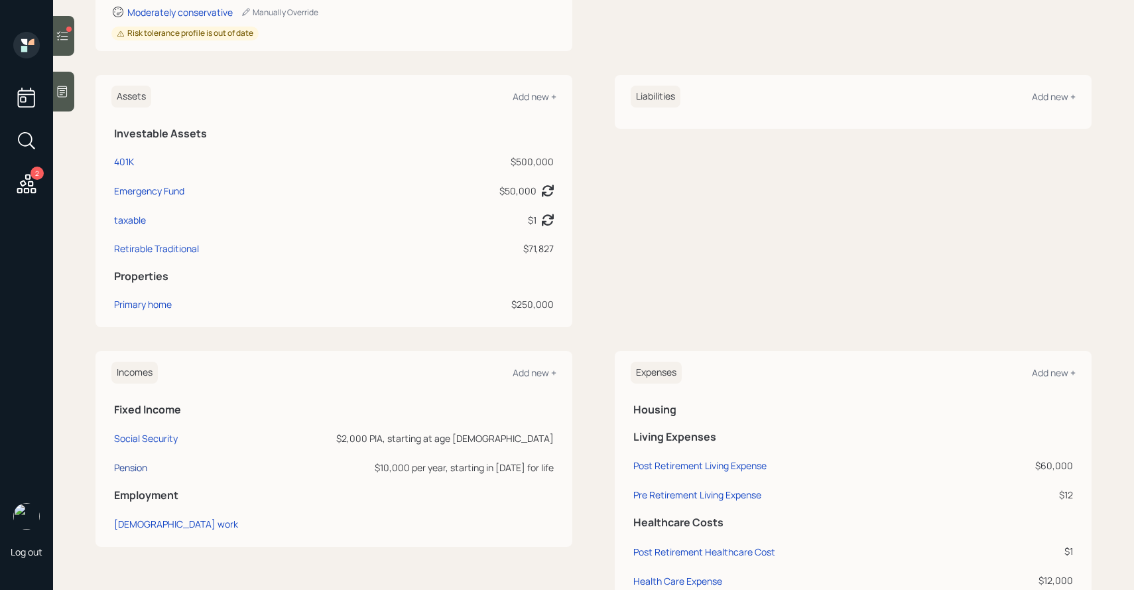
scroll to position [303, 0]
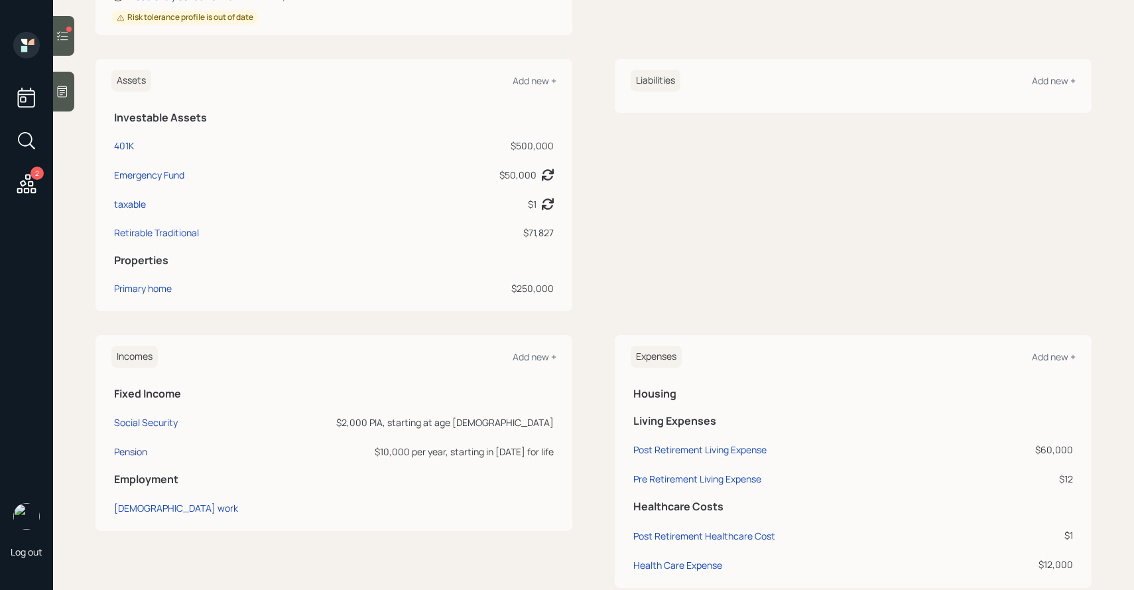
click at [132, 450] on div "Pension" at bounding box center [130, 451] width 33 height 13
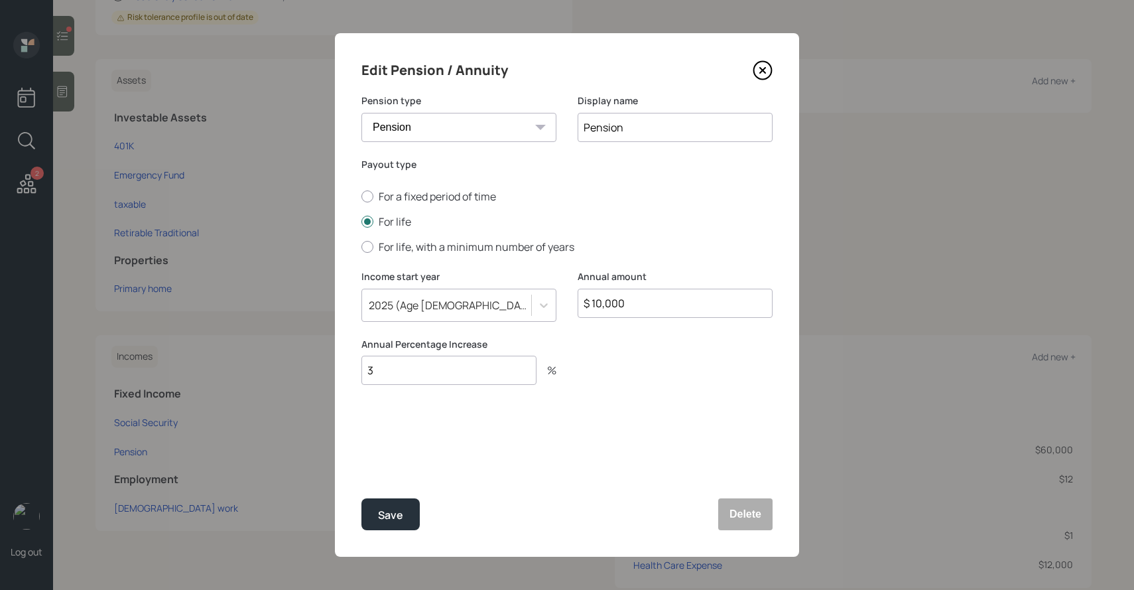
drag, startPoint x: 397, startPoint y: 359, endPoint x: 474, endPoint y: 370, distance: 77.1
click at [474, 370] on input "3" at bounding box center [449, 370] width 175 height 29
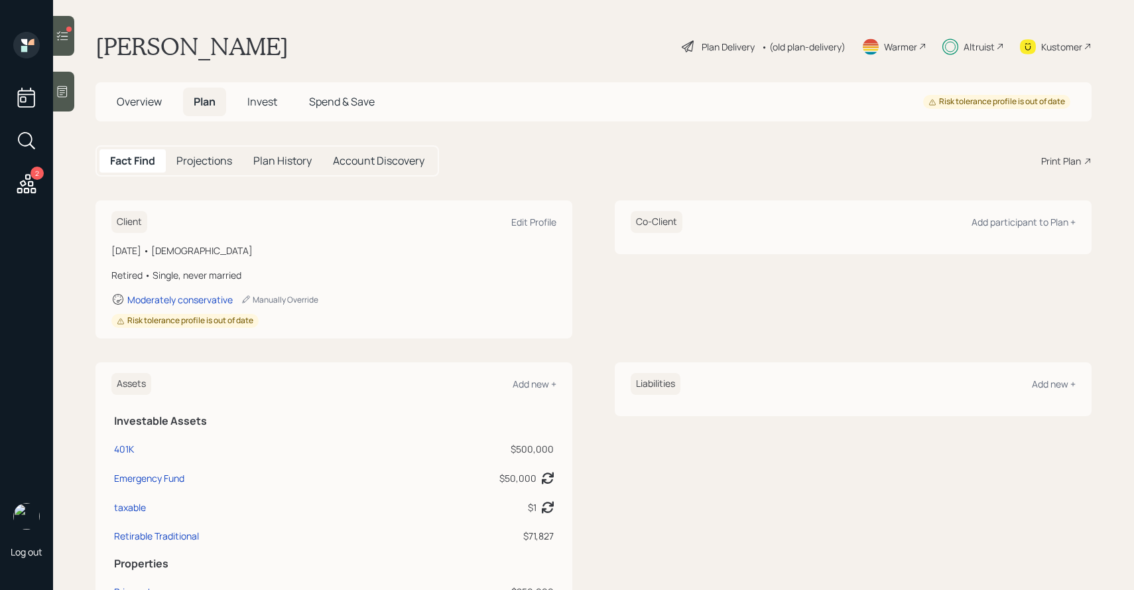
click at [210, 163] on h5 "Projections" at bounding box center [204, 161] width 56 height 13
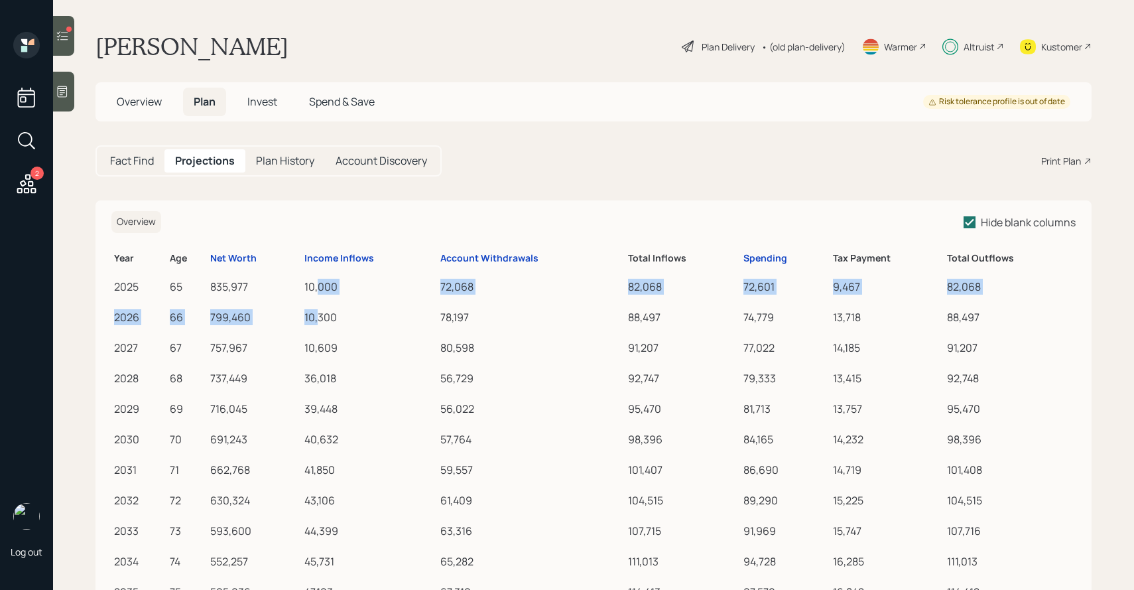
drag, startPoint x: 320, startPoint y: 287, endPoint x: 320, endPoint y: 312, distance: 25.2
click at [320, 312] on div "10,300" at bounding box center [370, 317] width 131 height 16
drag, startPoint x: 760, startPoint y: 287, endPoint x: 762, endPoint y: 304, distance: 17.4
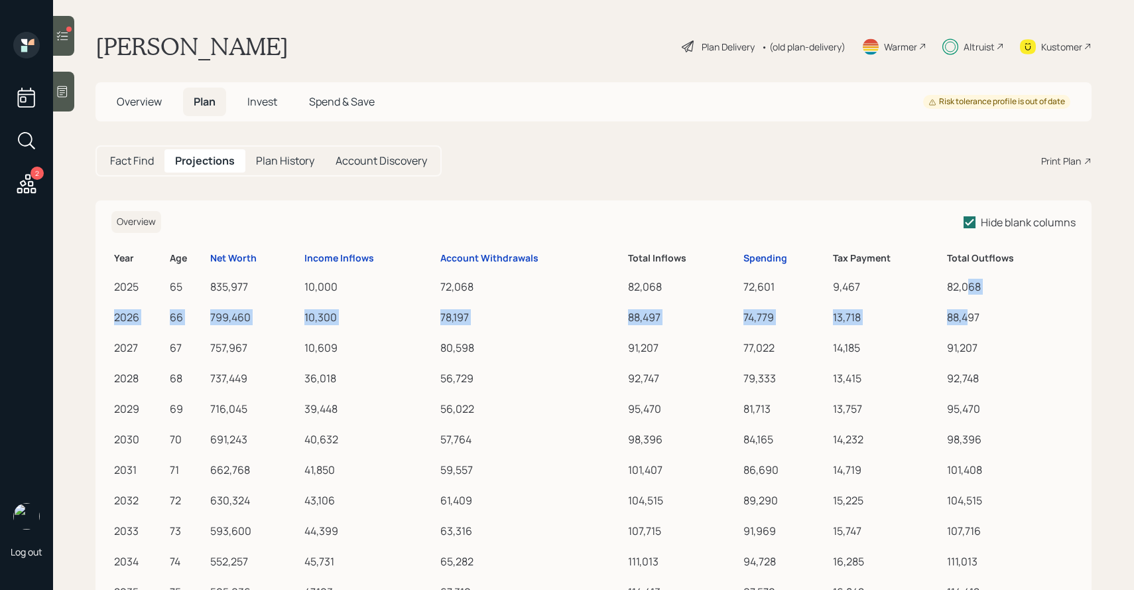
drag, startPoint x: 967, startPoint y: 317, endPoint x: 967, endPoint y: 285, distance: 32.5
click at [967, 285] on div "82,068" at bounding box center [1010, 287] width 126 height 16
drag, startPoint x: 967, startPoint y: 285, endPoint x: 973, endPoint y: 308, distance: 24.6
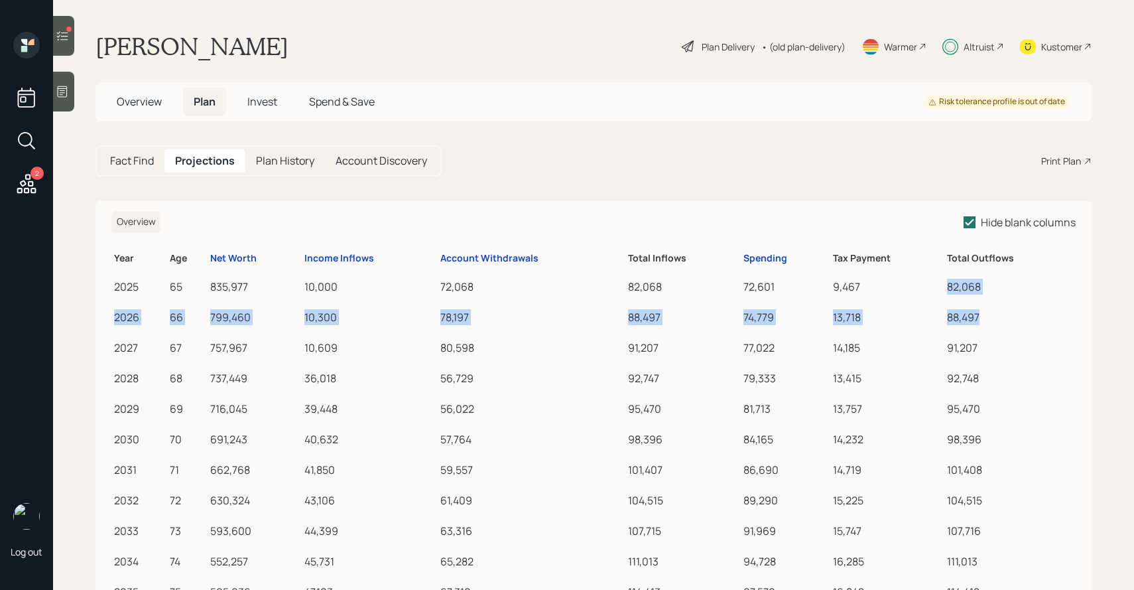
click at [971, 315] on div "88,497" at bounding box center [1010, 317] width 126 height 16
click at [760, 265] on th "Spending" at bounding box center [785, 256] width 89 height 26
click at [760, 260] on div "Spending" at bounding box center [766, 258] width 44 height 11
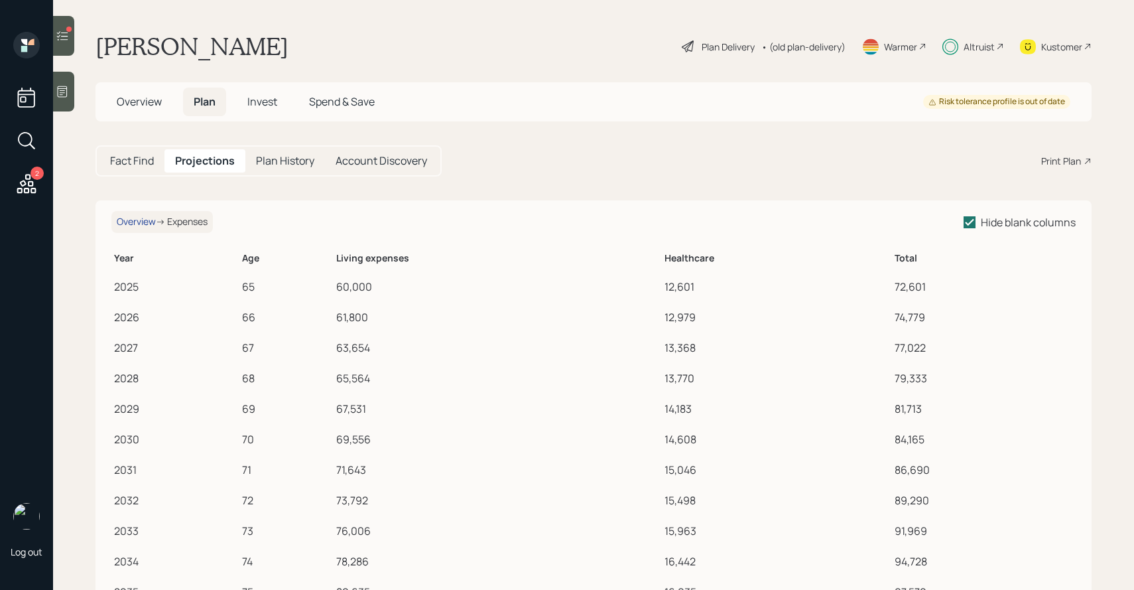
click at [142, 222] on div "Overview" at bounding box center [136, 221] width 39 height 11
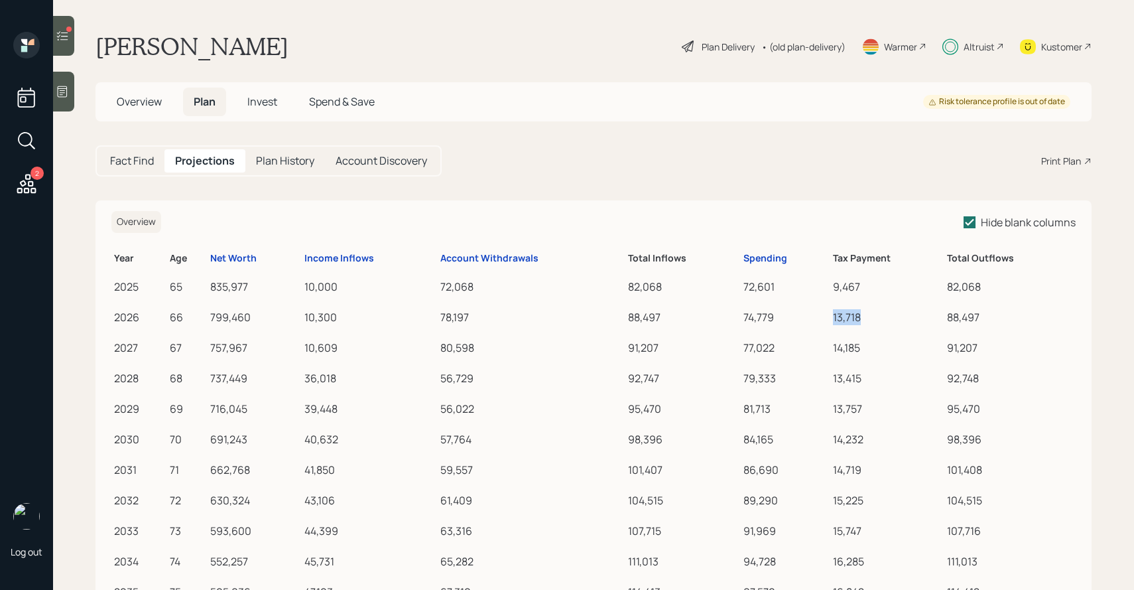
drag, startPoint x: 830, startPoint y: 319, endPoint x: 898, endPoint y: 319, distance: 68.3
click at [898, 319] on td "13,718" at bounding box center [888, 315] width 114 height 31
drag, startPoint x: 850, startPoint y: 288, endPoint x: 850, endPoint y: 317, distance: 29.2
drag, startPoint x: 470, startPoint y: 285, endPoint x: 470, endPoint y: 316, distance: 31.2
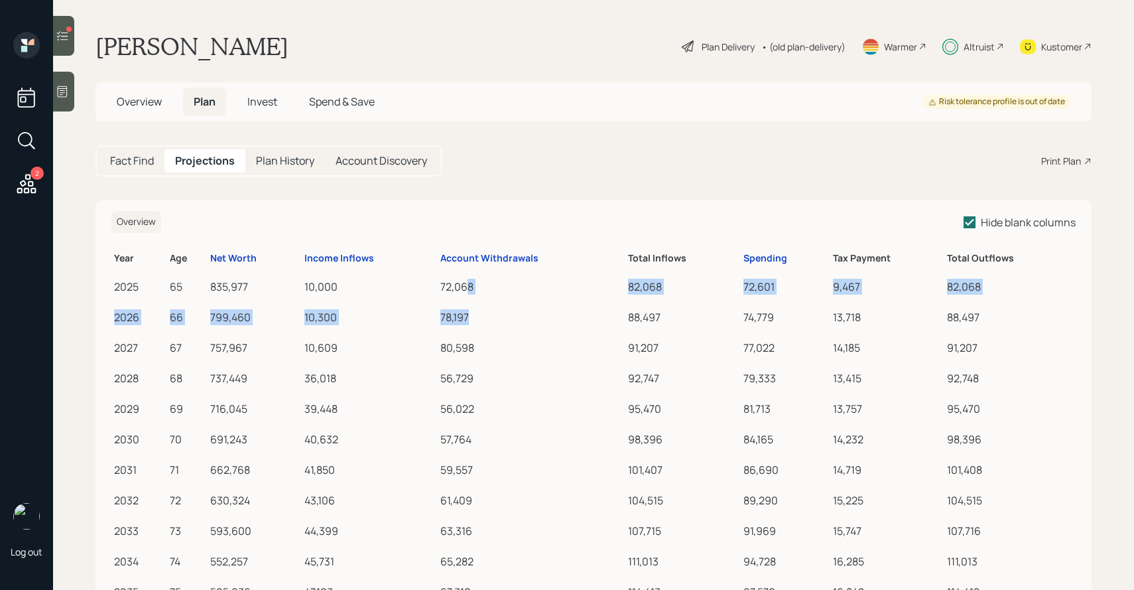
click at [221, 318] on div "799,460" at bounding box center [254, 317] width 89 height 16
click at [237, 323] on div "799,460" at bounding box center [254, 317] width 89 height 16
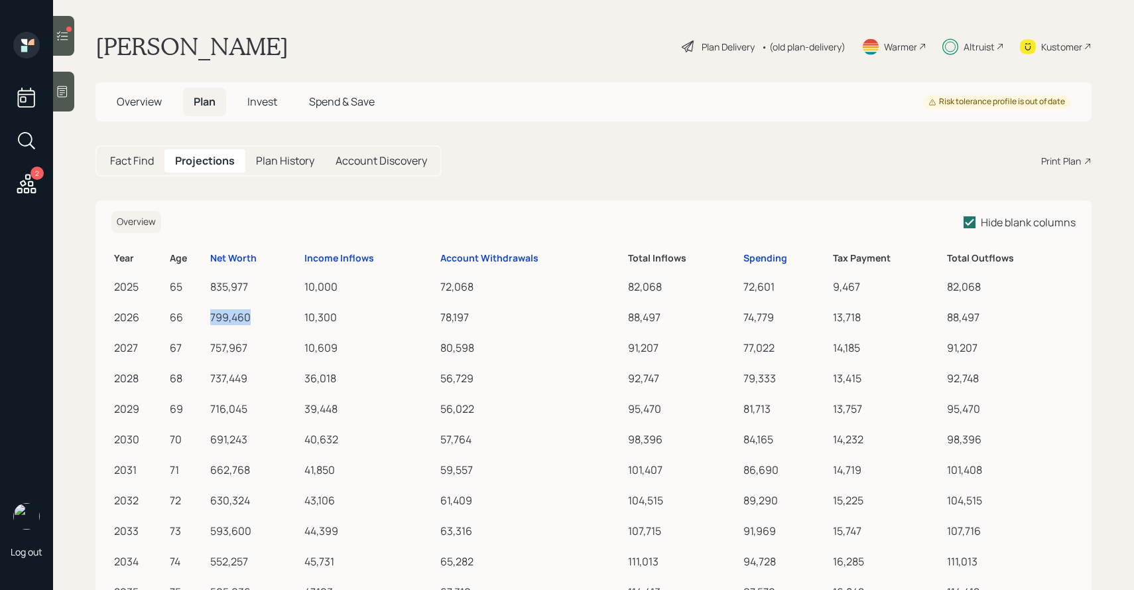
click at [237, 323] on div "799,460" at bounding box center [254, 317] width 89 height 16
click at [243, 259] on div "Net Worth" at bounding box center [233, 258] width 46 height 11
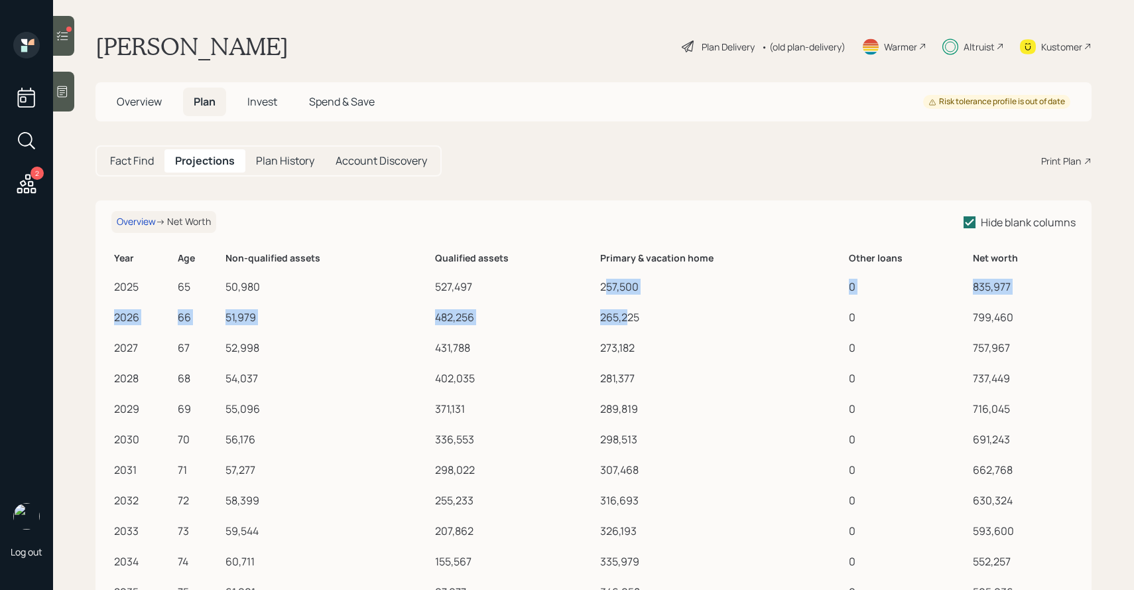
drag, startPoint x: 607, startPoint y: 287, endPoint x: 634, endPoint y: 321, distance: 43.4
click at [634, 321] on div "265,225" at bounding box center [721, 317] width 243 height 16
drag, startPoint x: 634, startPoint y: 321, endPoint x: 634, endPoint y: 293, distance: 27.9
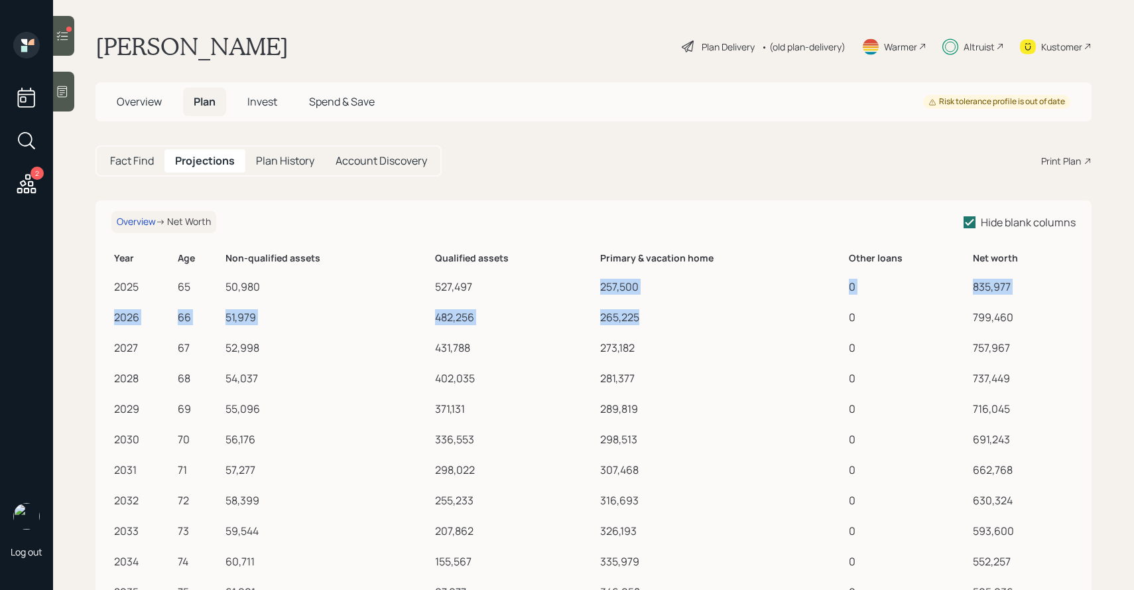
click at [634, 293] on div "257,500" at bounding box center [721, 287] width 243 height 16
drag, startPoint x: 461, startPoint y: 287, endPoint x: 461, endPoint y: 311, distance: 24.5
drag, startPoint x: 244, startPoint y: 289, endPoint x: 245, endPoint y: 308, distance: 19.3
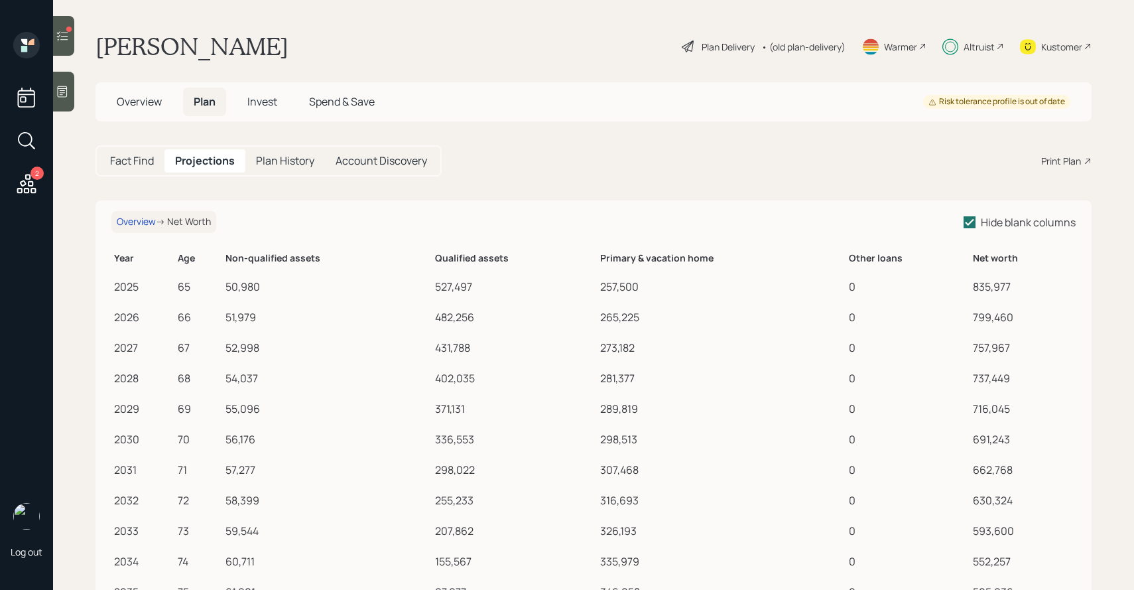
click at [258, 320] on div "51,979" at bounding box center [328, 317] width 204 height 16
click at [188, 162] on h5 "Projections" at bounding box center [205, 161] width 60 height 13
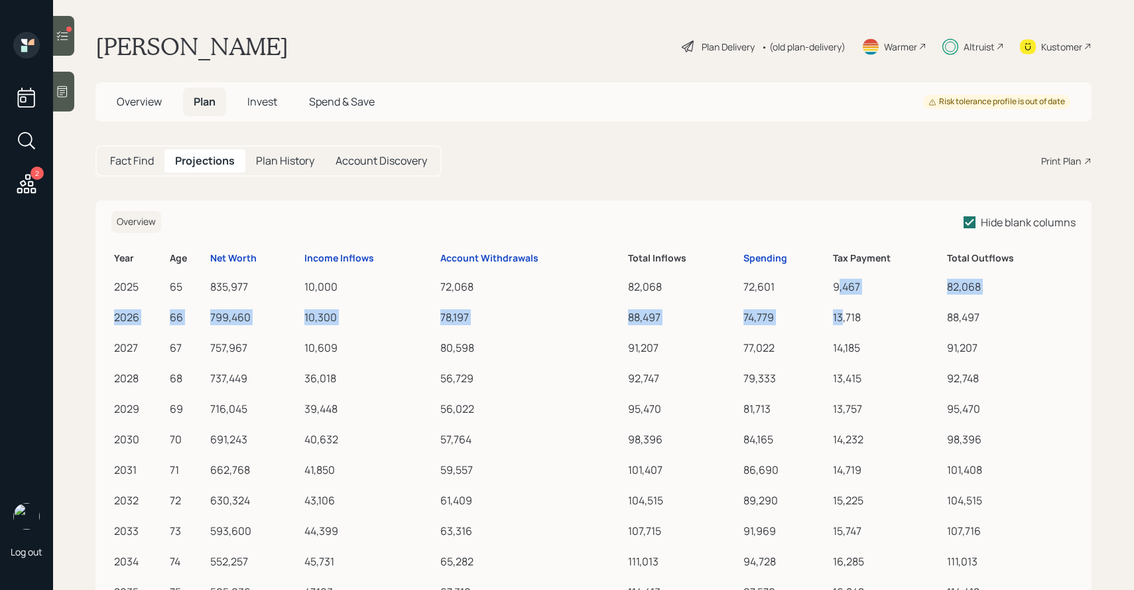
drag, startPoint x: 837, startPoint y: 287, endPoint x: 843, endPoint y: 321, distance: 35.1
click at [843, 321] on div "13,718" at bounding box center [887, 317] width 109 height 16
drag, startPoint x: 843, startPoint y: 321, endPoint x: 846, endPoint y: 291, distance: 30.6
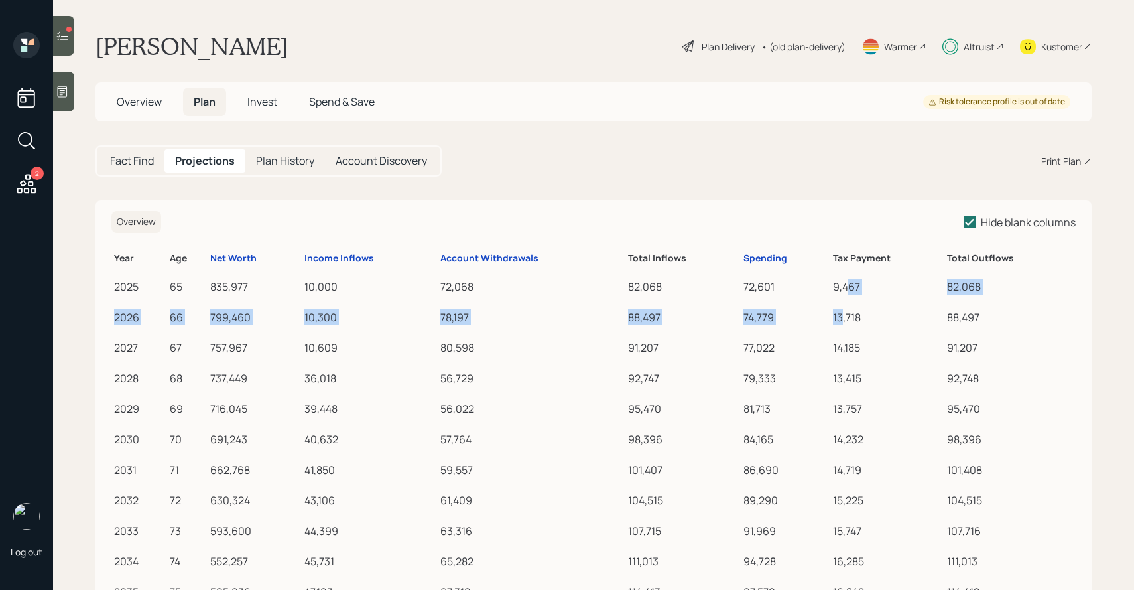
click at [846, 291] on div "9,467" at bounding box center [887, 287] width 109 height 16
click at [728, 52] on div "Plan Delivery" at bounding box center [728, 47] width 53 height 14
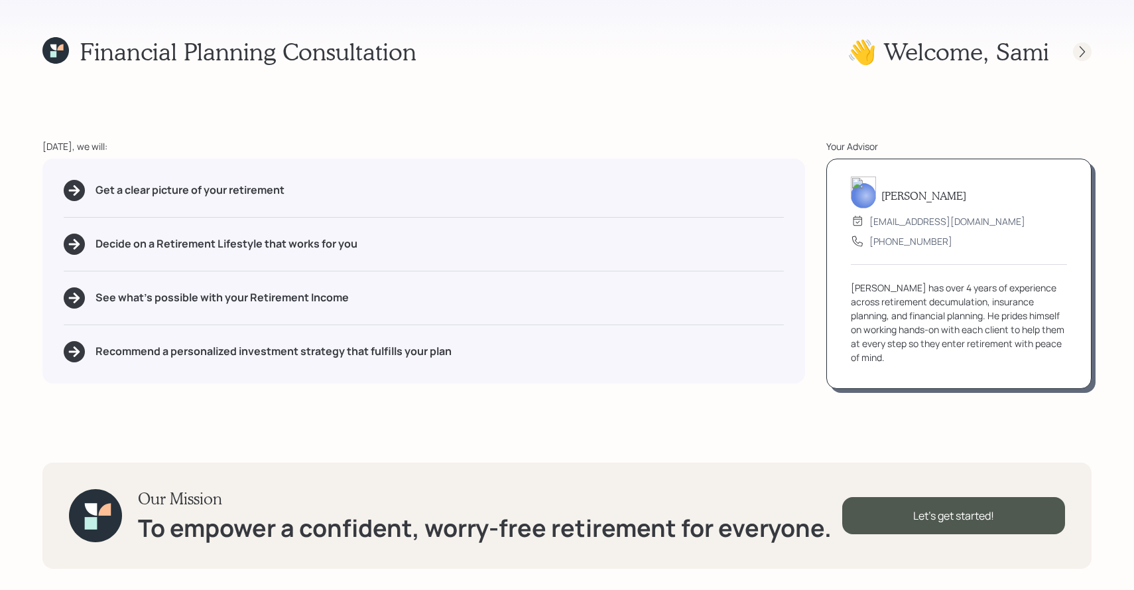
click at [1085, 48] on icon at bounding box center [1082, 51] width 13 height 13
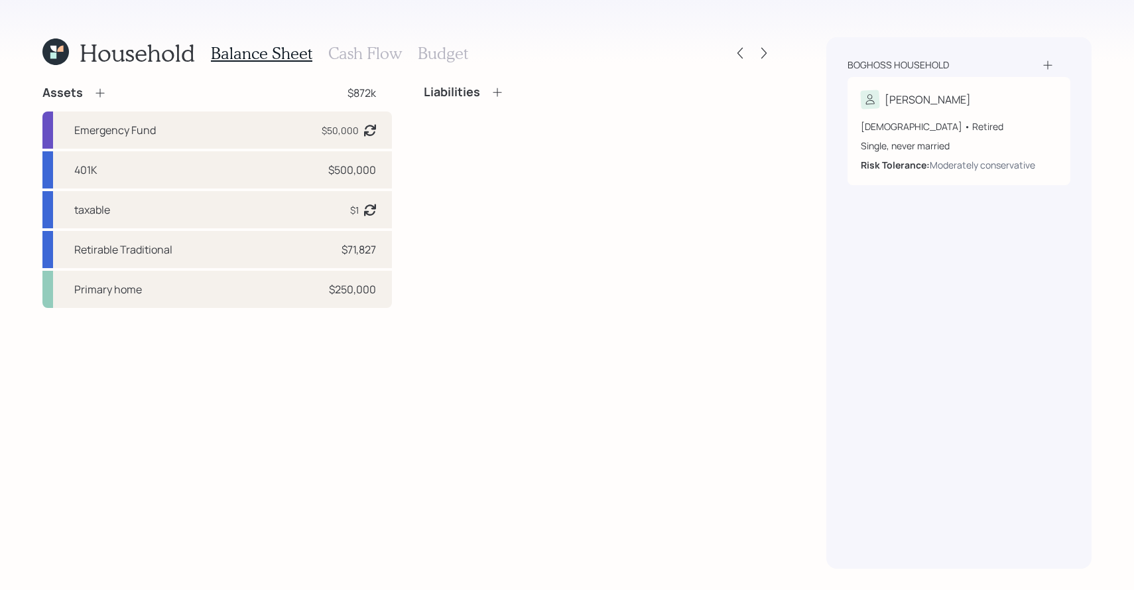
click at [1085, 48] on div "Boghoss household [PERSON_NAME] [DEMOGRAPHIC_DATA] • Retired Single, never marr…" at bounding box center [959, 302] width 265 height 531
click at [768, 62] on div at bounding box center [752, 53] width 42 height 19
click at [765, 47] on icon at bounding box center [764, 52] width 13 height 13
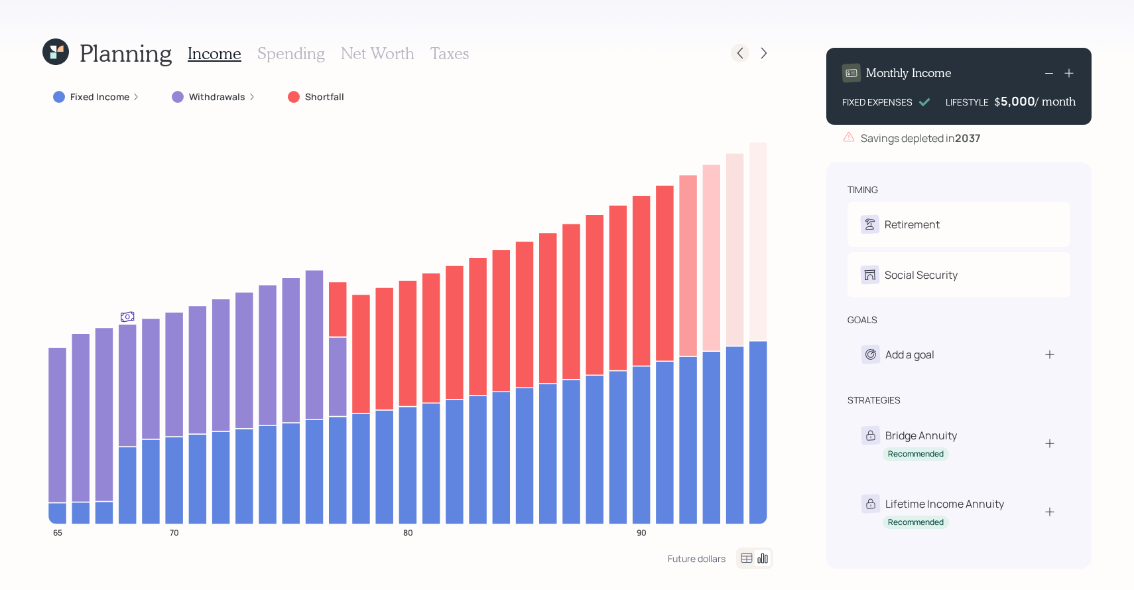
click at [740, 52] on icon at bounding box center [740, 52] width 13 height 13
